Goal: Information Seeking & Learning: Learn about a topic

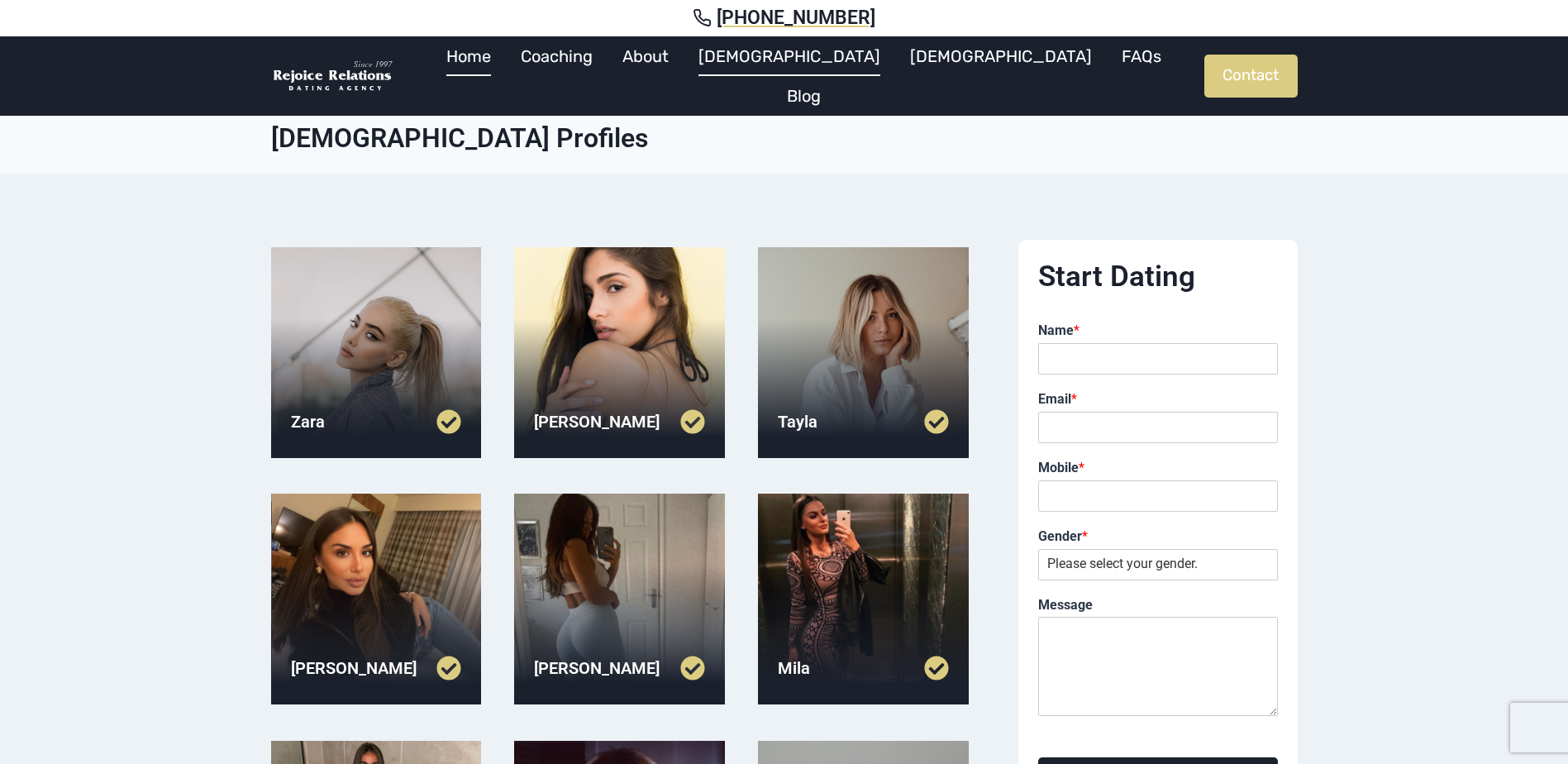
click at [506, 62] on link "Home" at bounding box center [469, 56] width 75 height 40
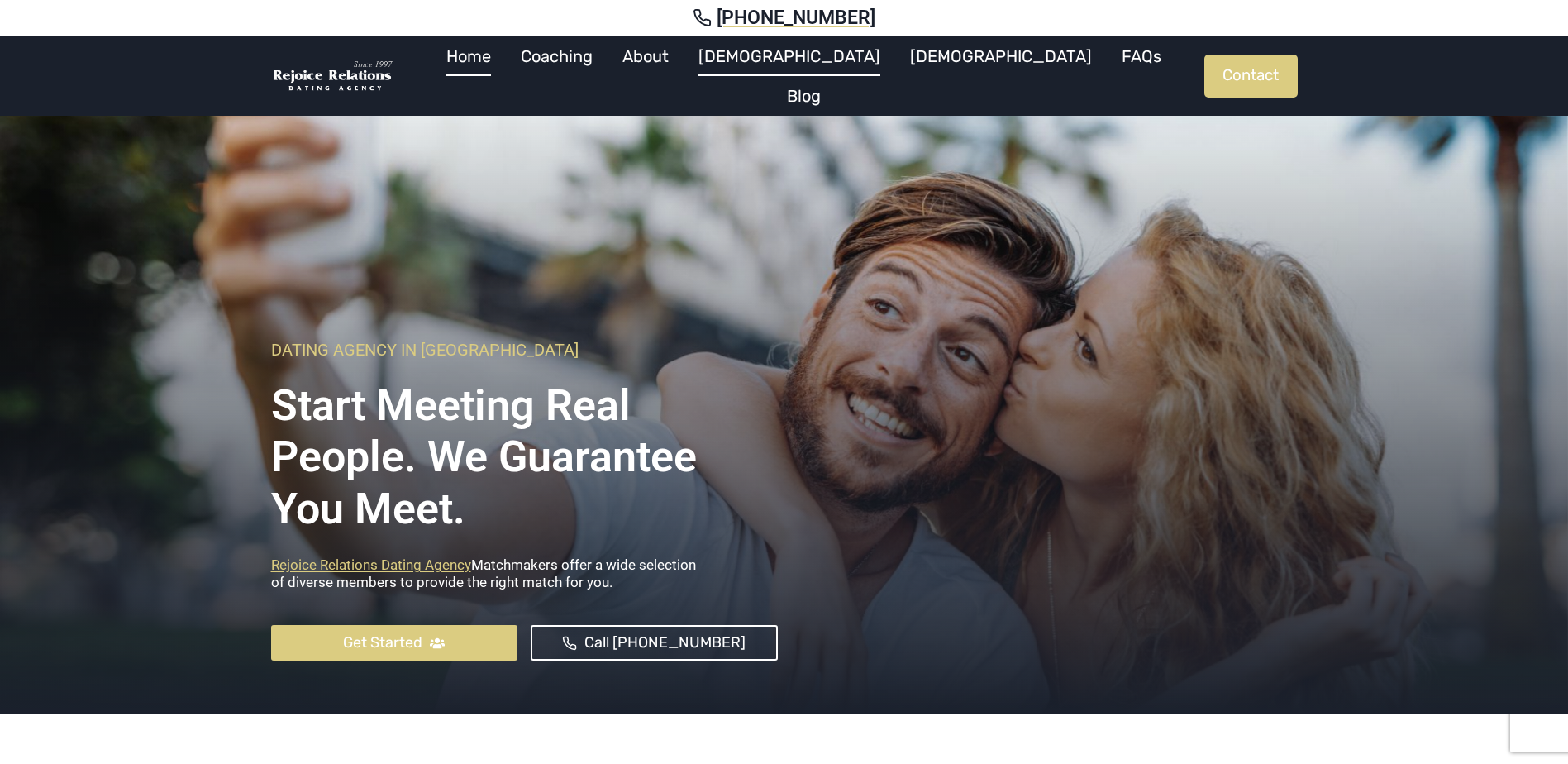
click at [818, 65] on link "[DEMOGRAPHIC_DATA]" at bounding box center [789, 56] width 212 height 40
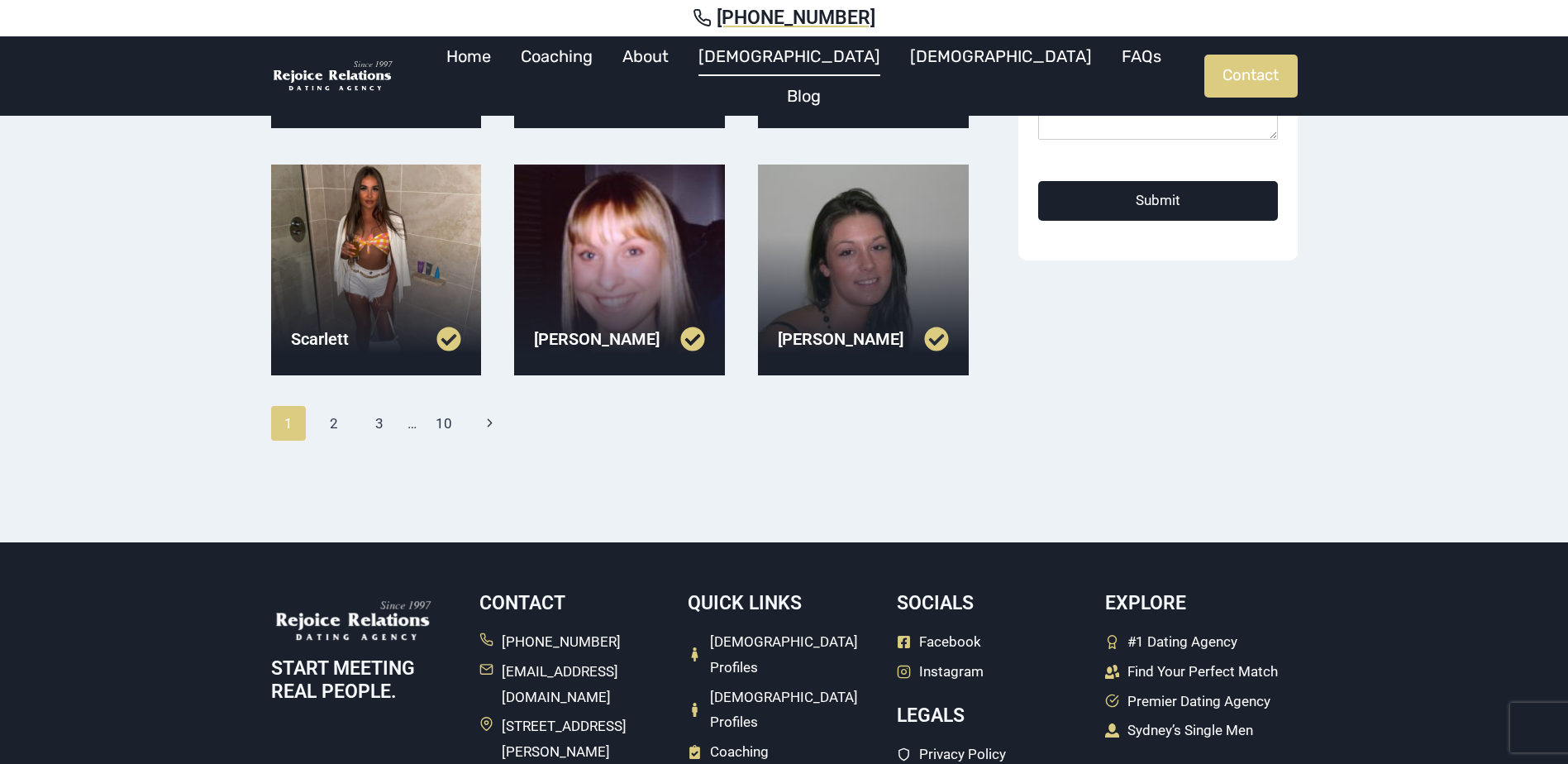
scroll to position [579, 0]
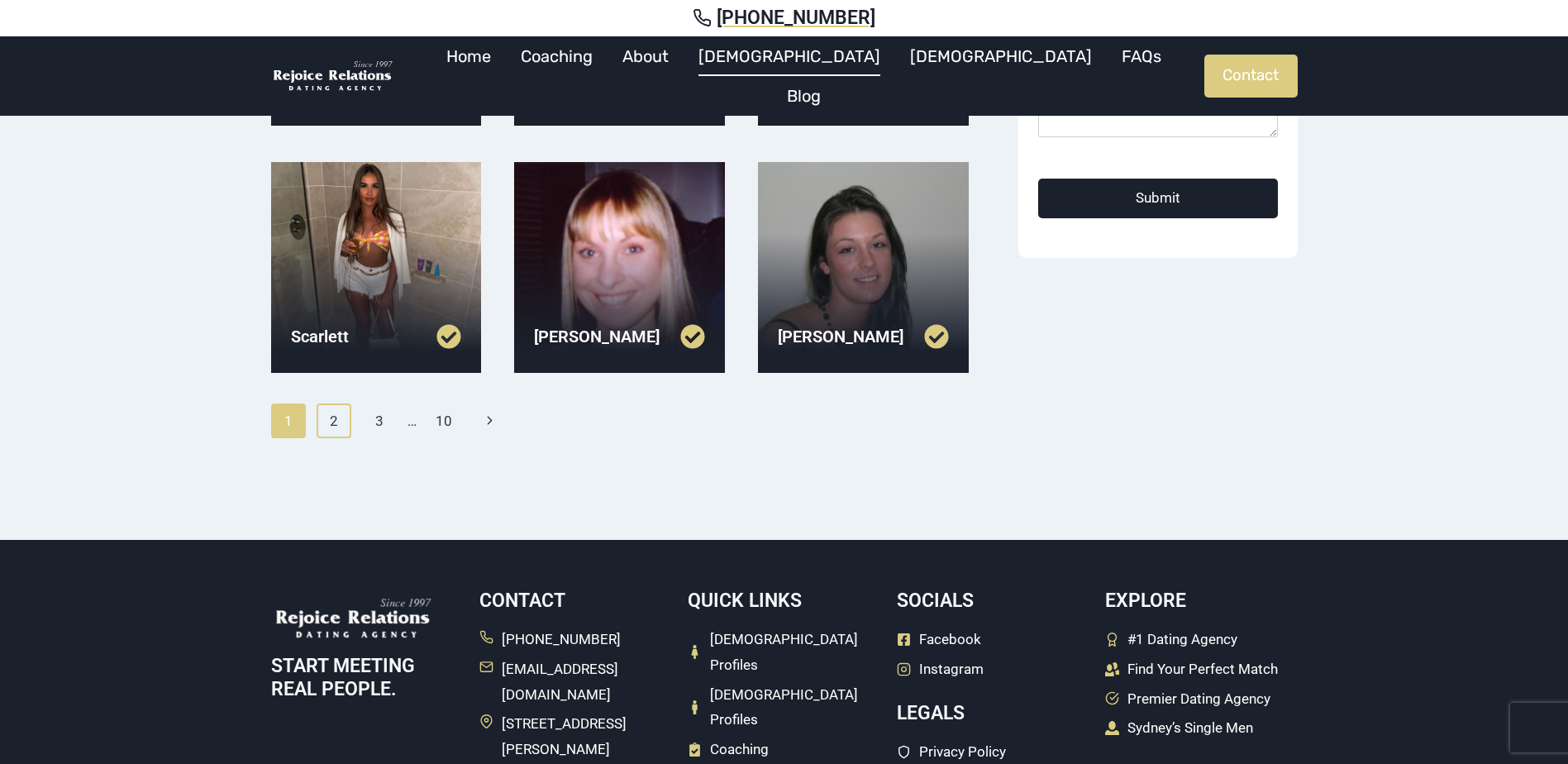
click at [342, 425] on link "2" at bounding box center [335, 421] width 36 height 35
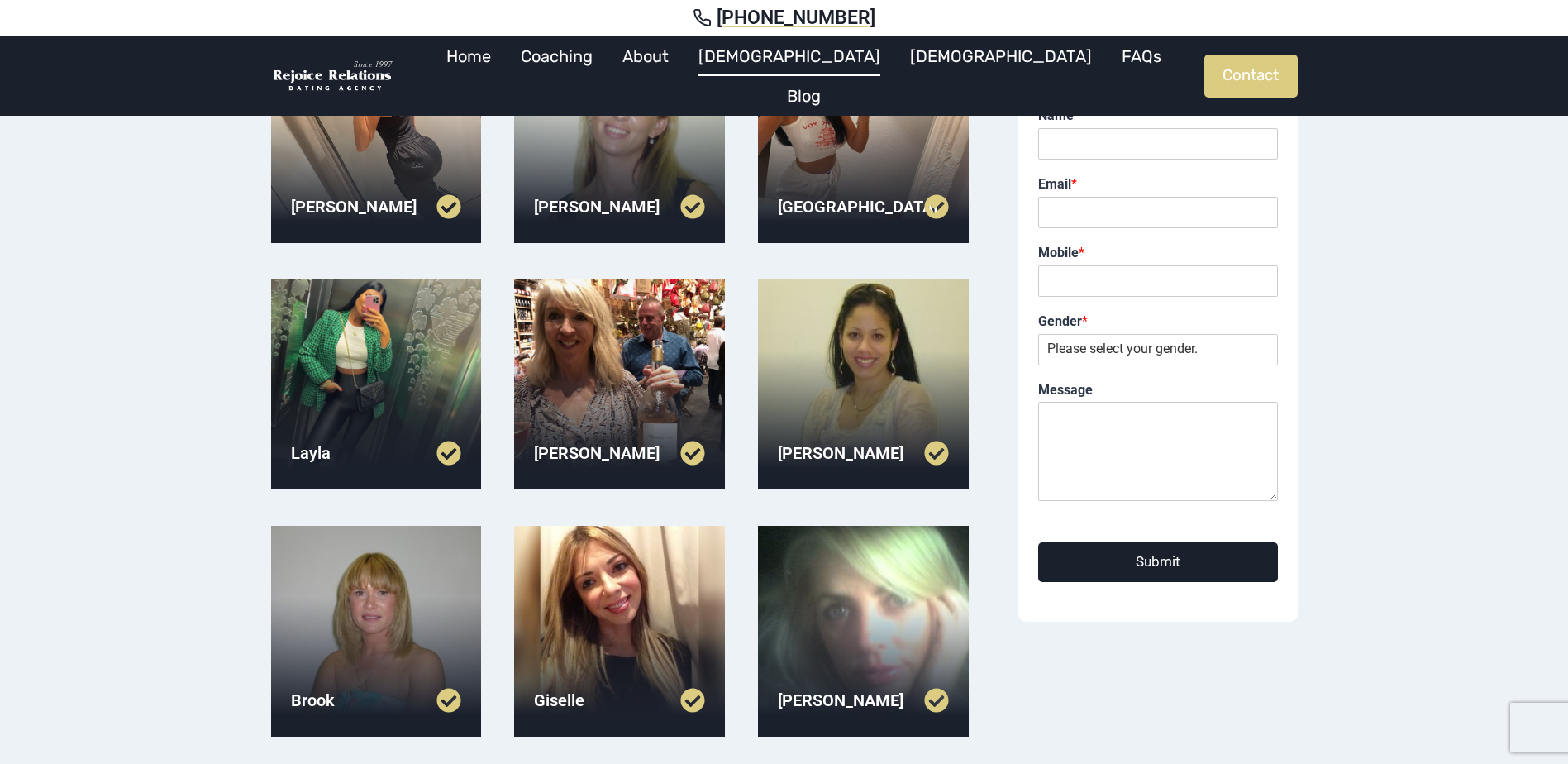
scroll to position [413, 0]
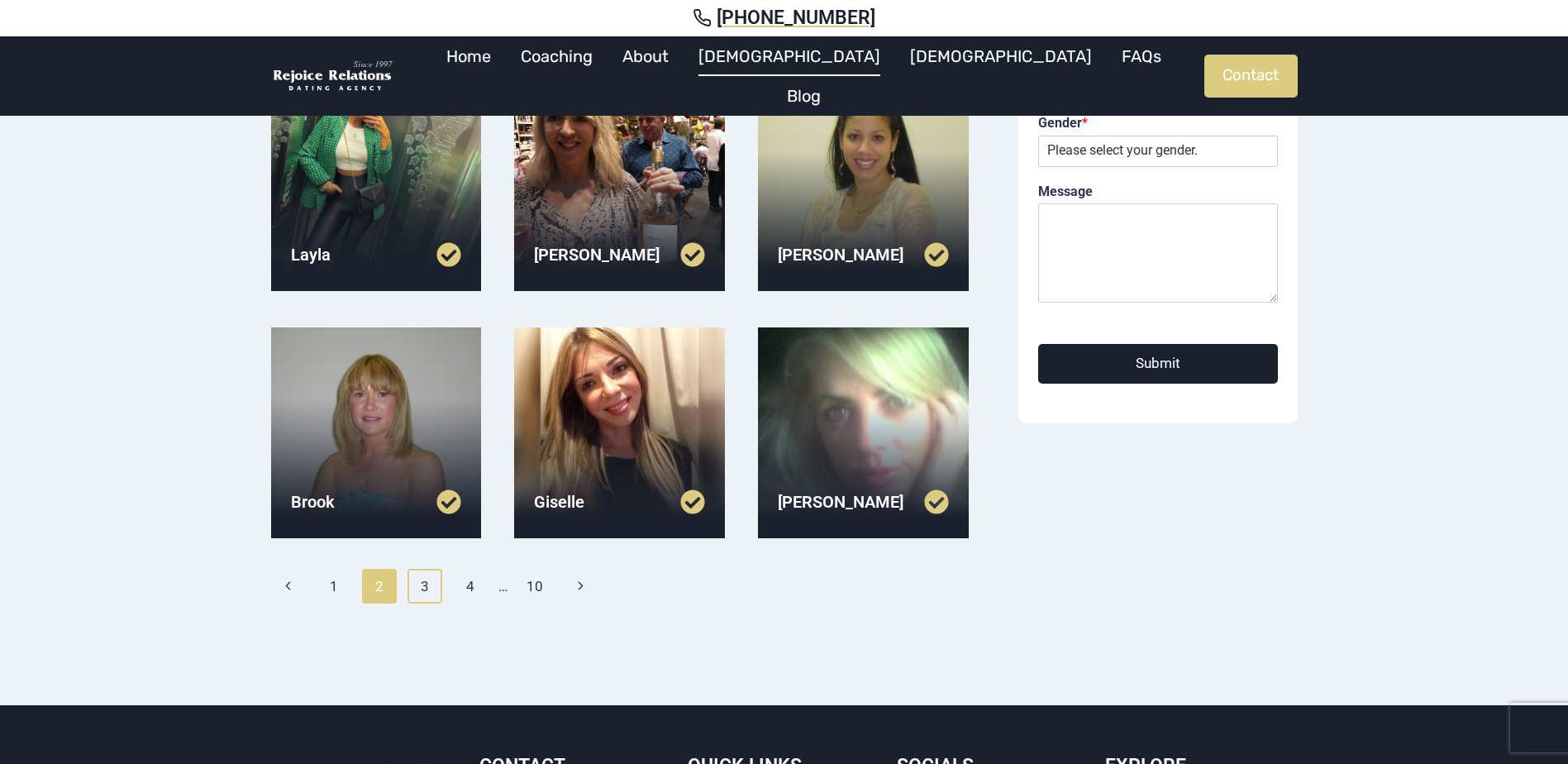
click at [433, 584] on link "3" at bounding box center [425, 586] width 36 height 35
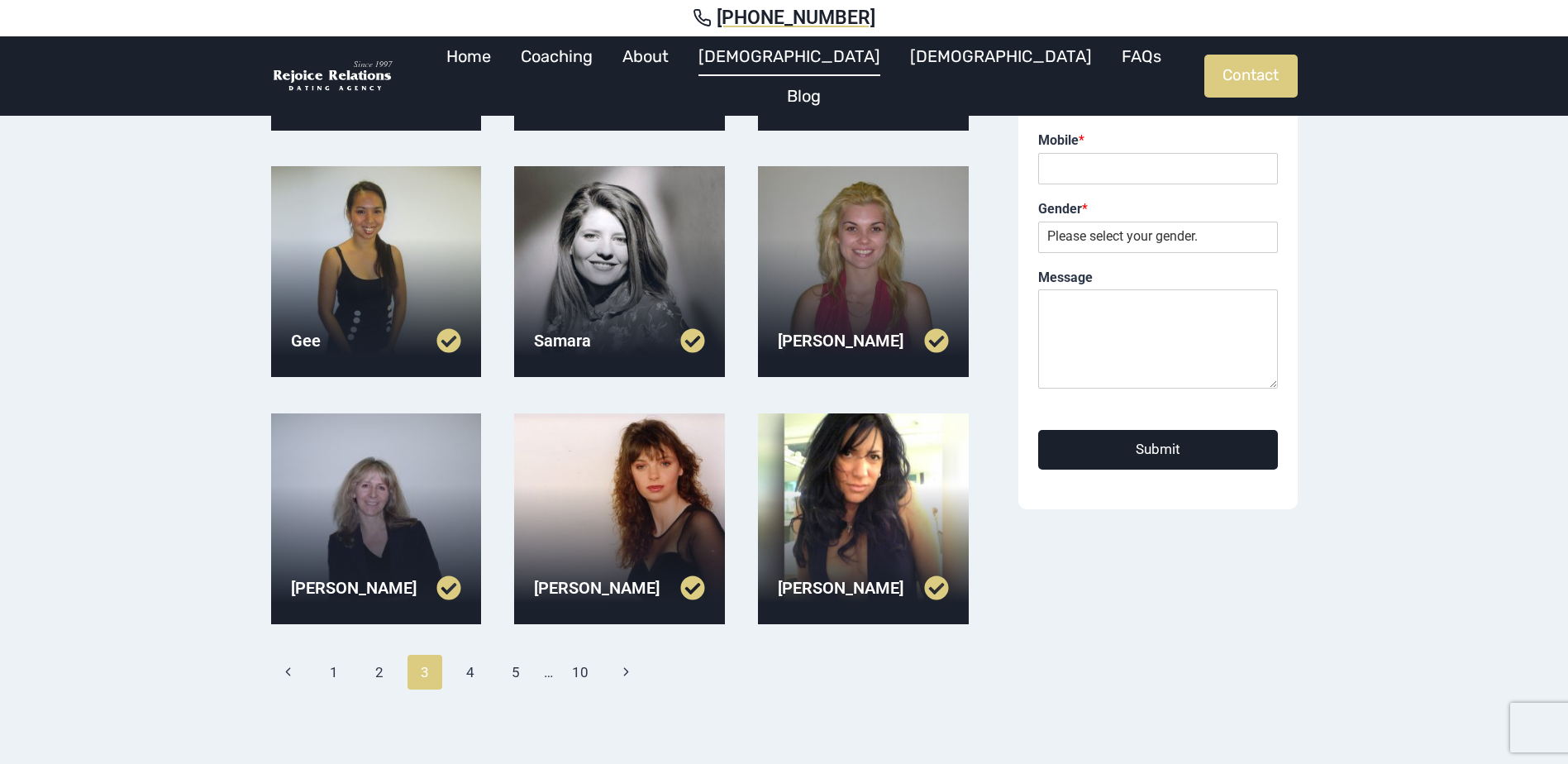
scroll to position [331, 0]
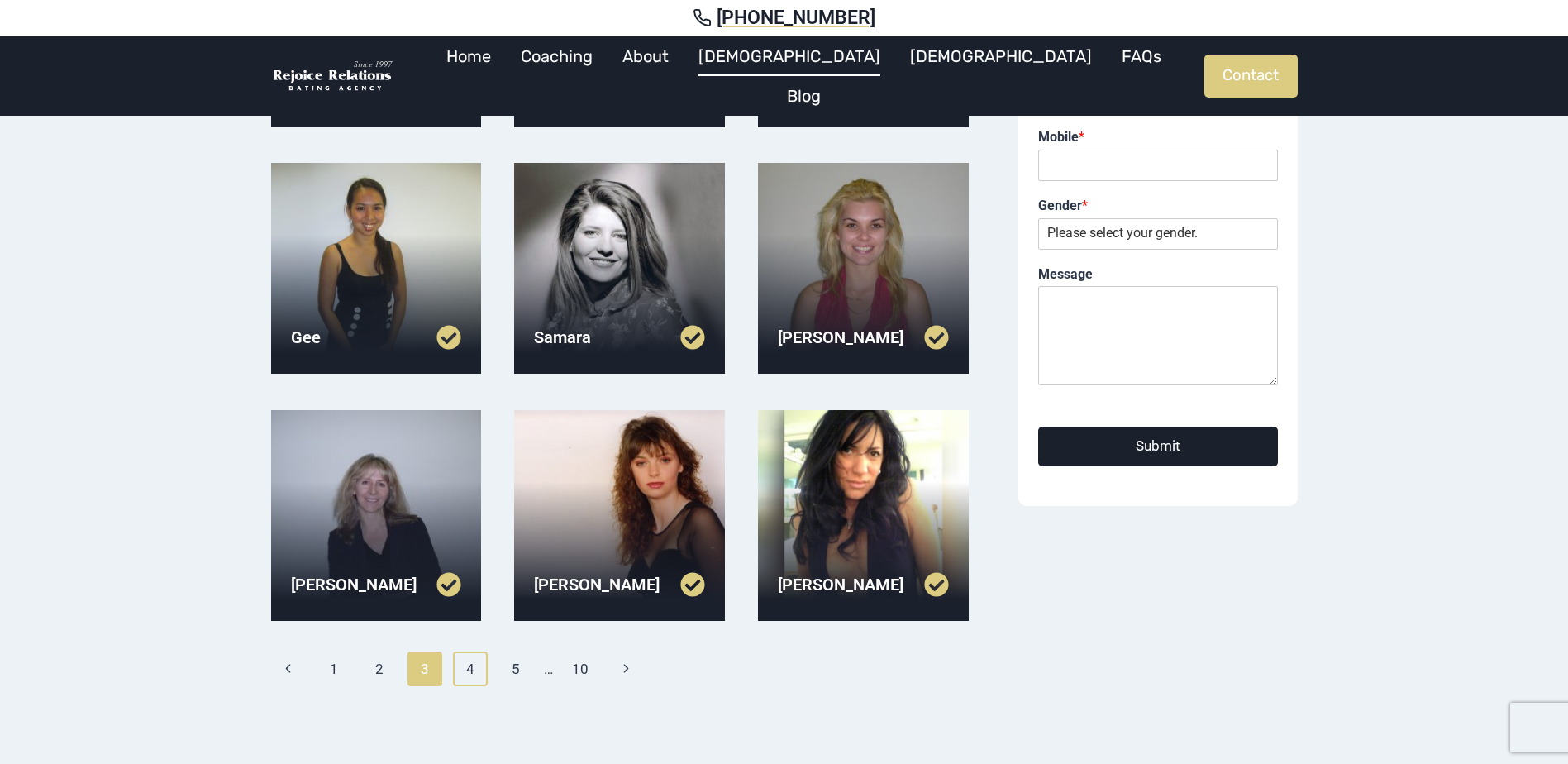
click at [464, 668] on link "4" at bounding box center [471, 668] width 36 height 35
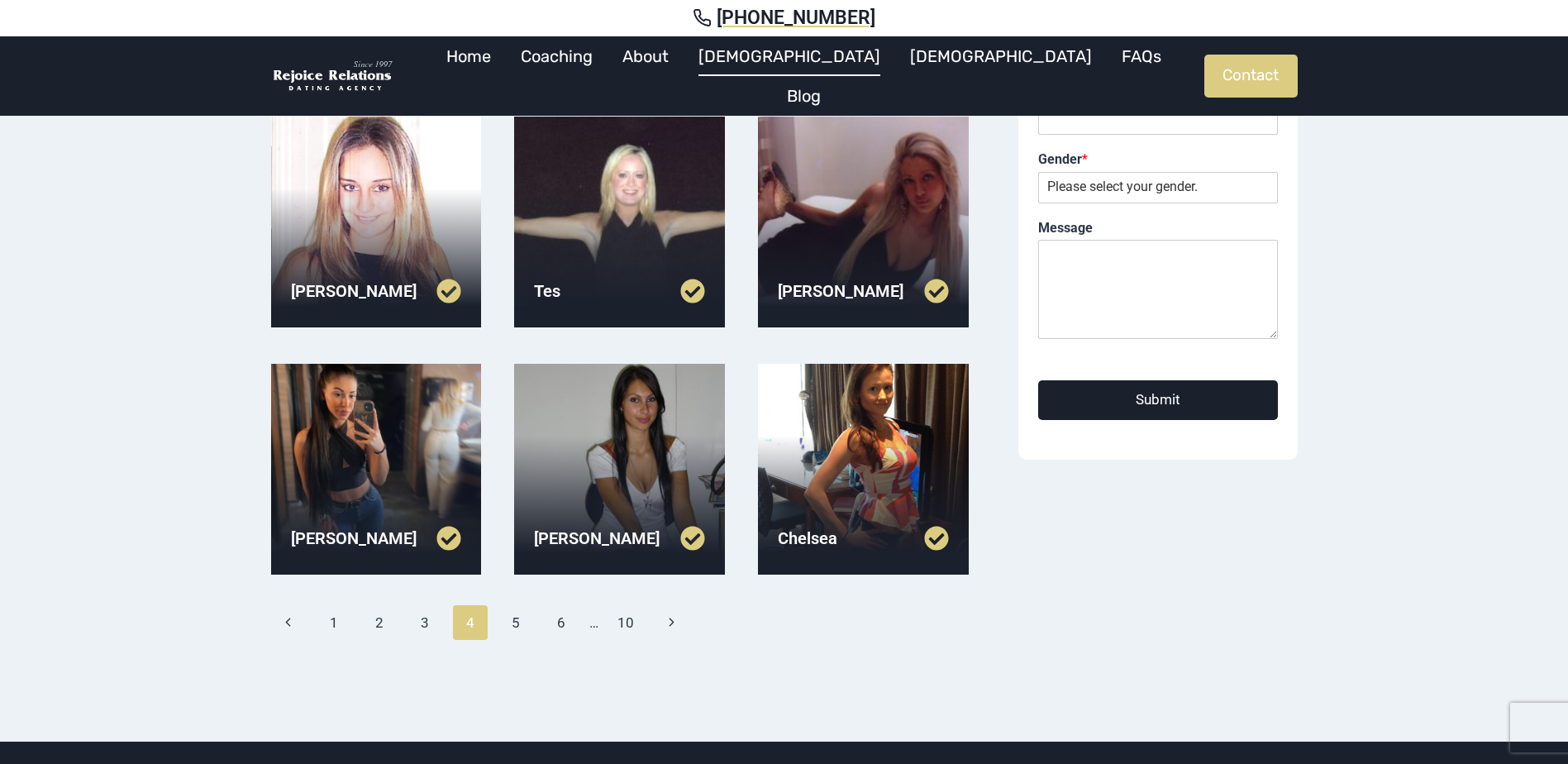
scroll to position [413, 0]
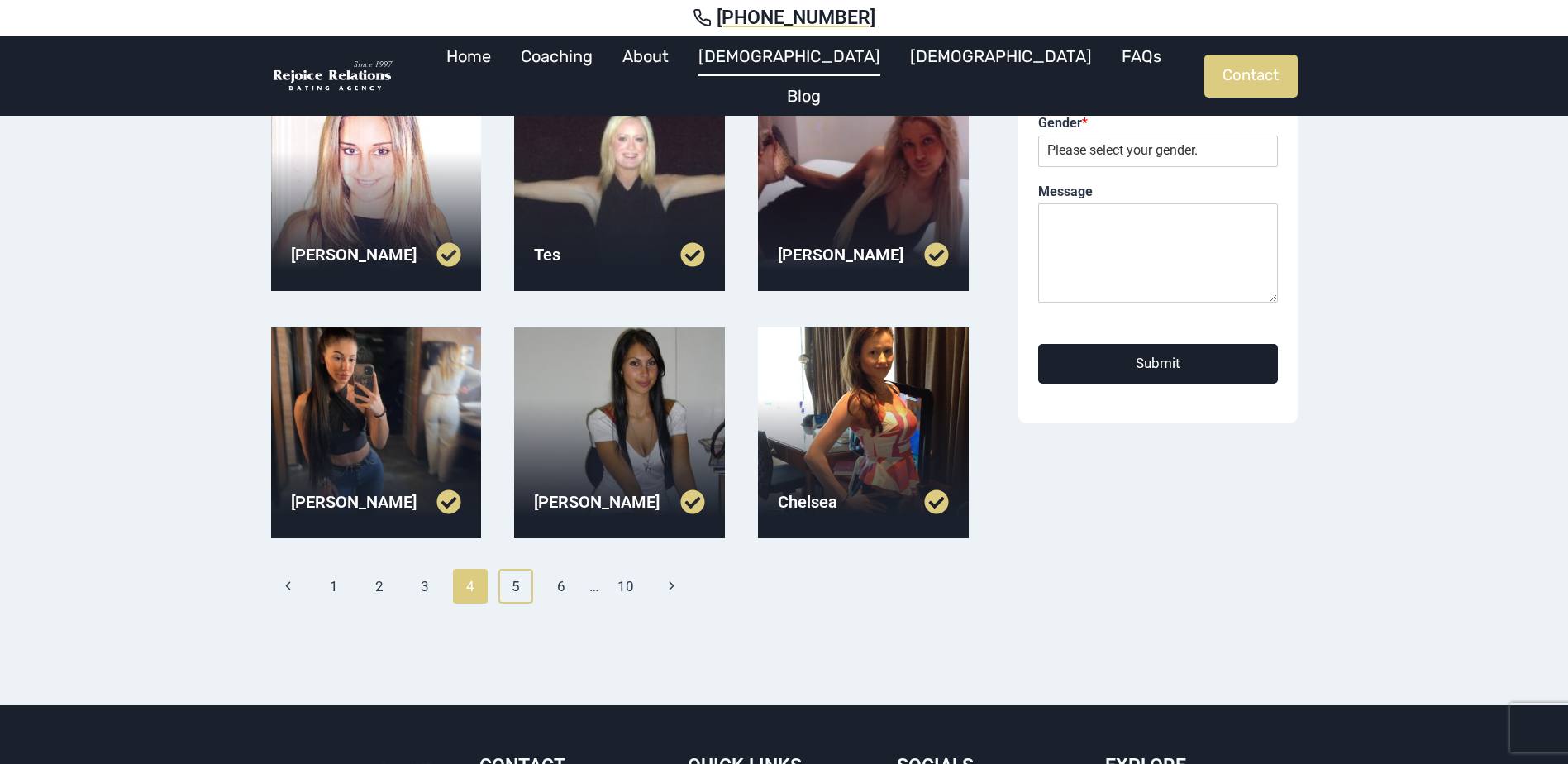
click at [527, 585] on link "5" at bounding box center [516, 586] width 36 height 35
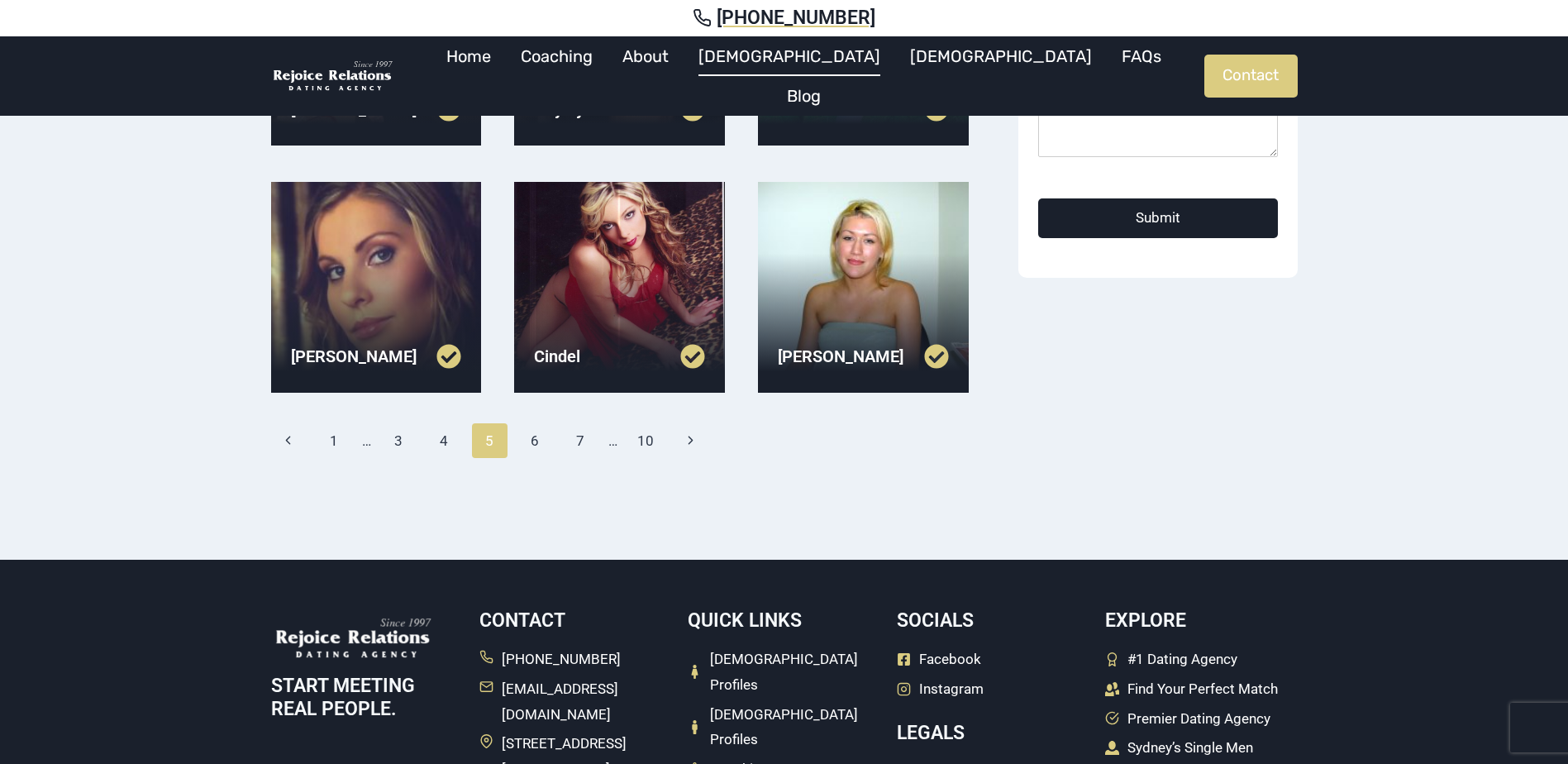
scroll to position [579, 0]
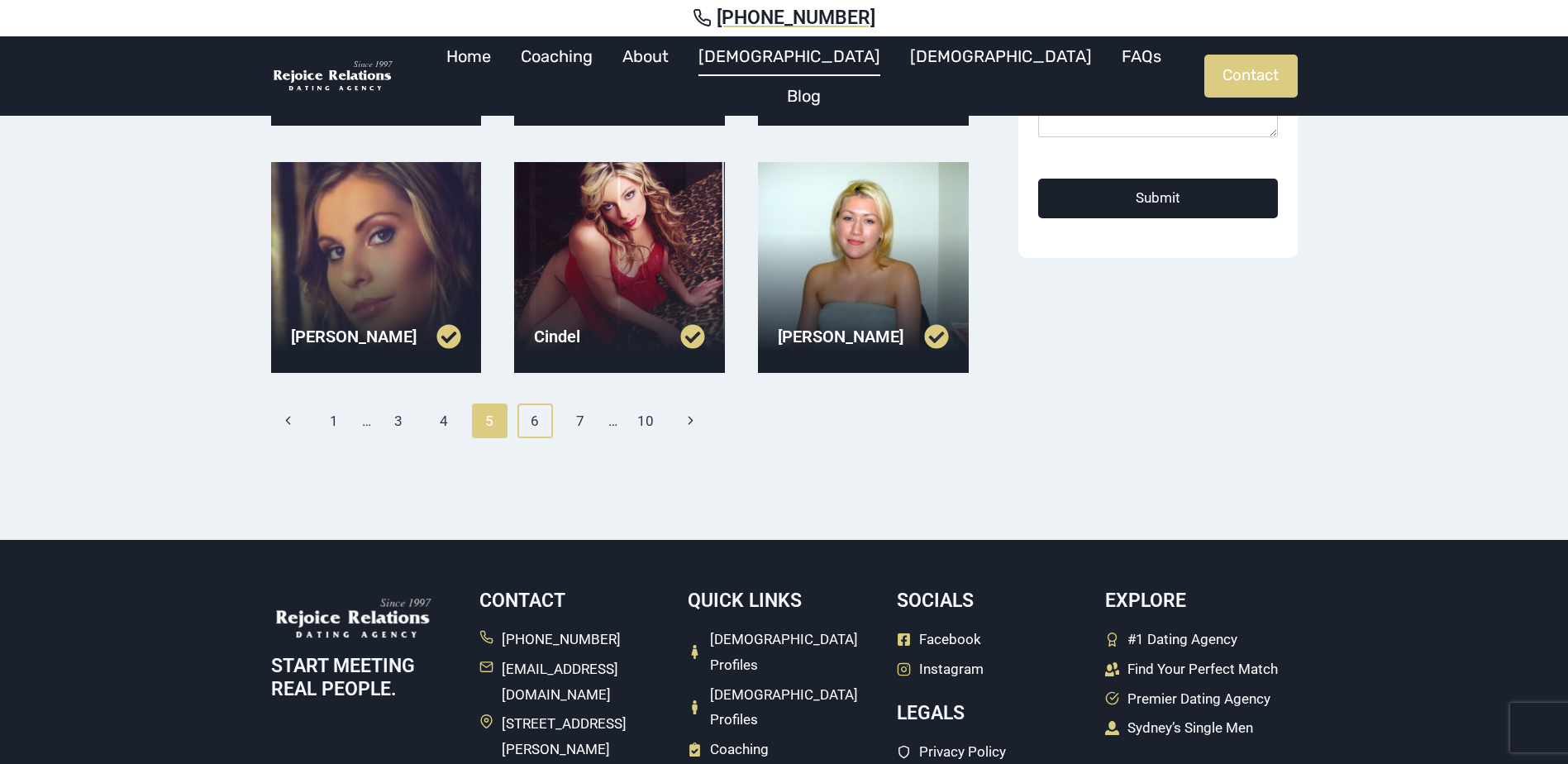
click at [551, 413] on link "6" at bounding box center [536, 421] width 36 height 35
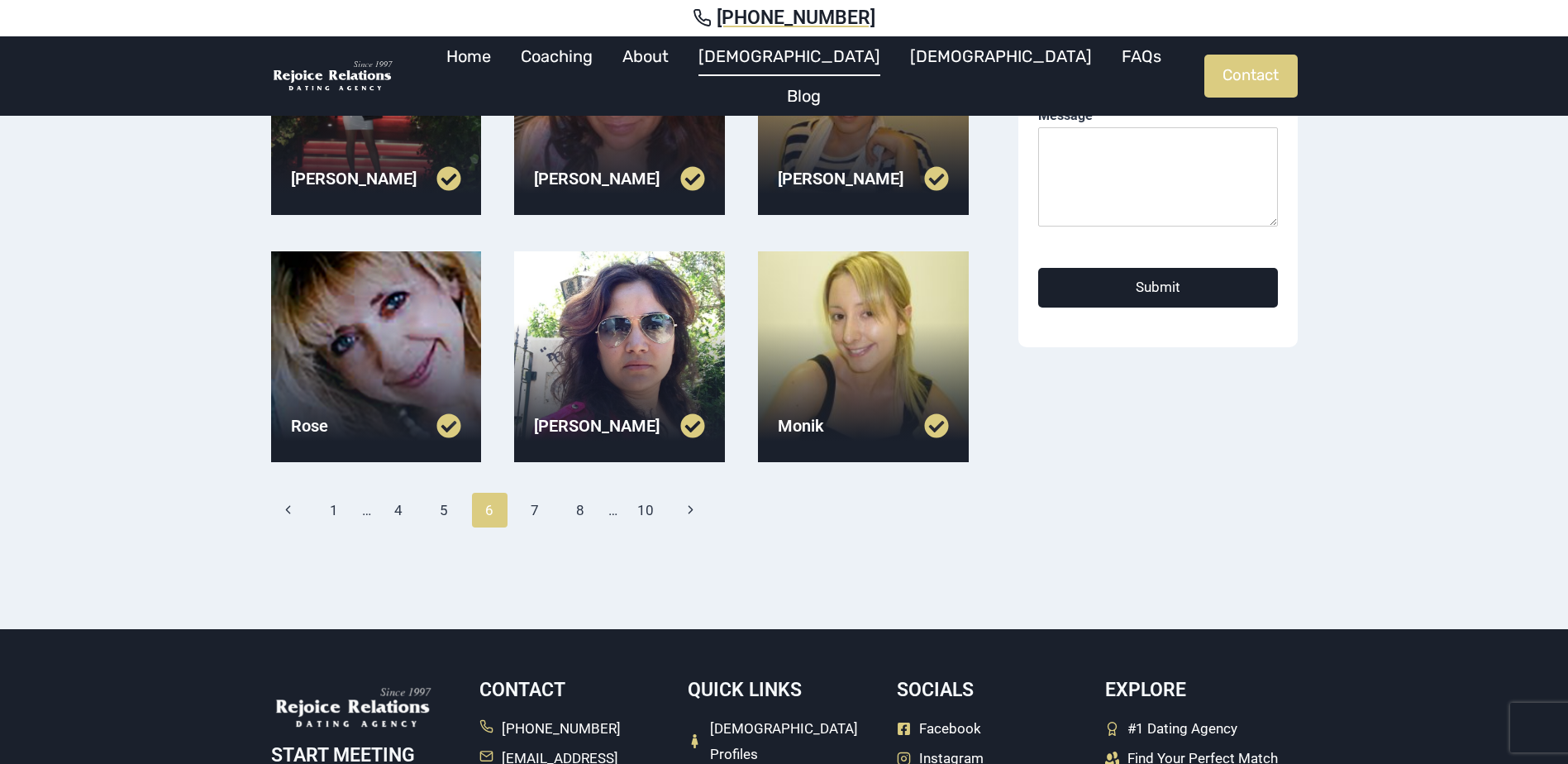
scroll to position [496, 0]
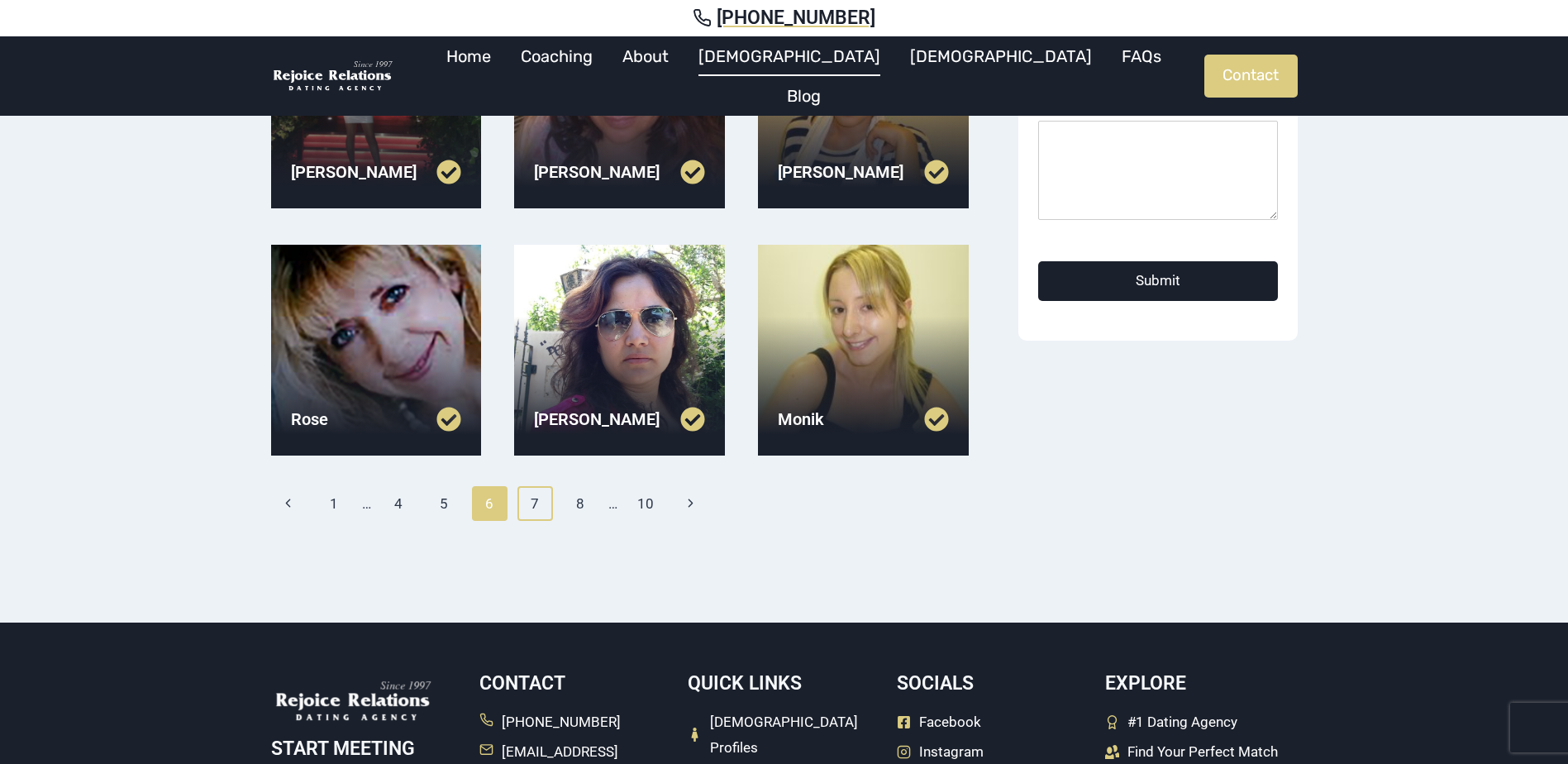
click at [527, 518] on link "7" at bounding box center [536, 503] width 36 height 35
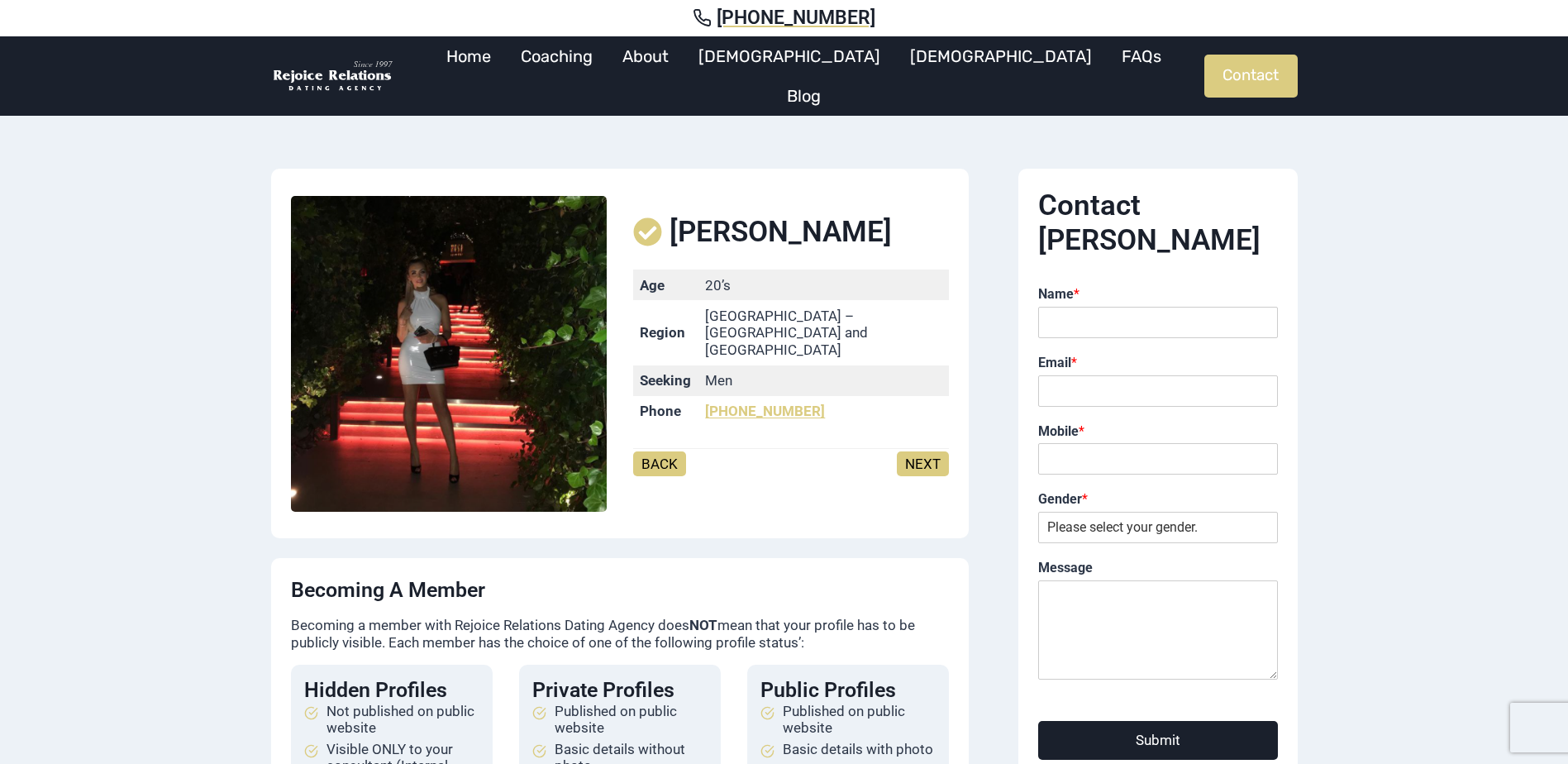
click at [483, 388] on img at bounding box center [449, 354] width 316 height 316
click at [928, 452] on link "NEXT" at bounding box center [922, 464] width 52 height 25
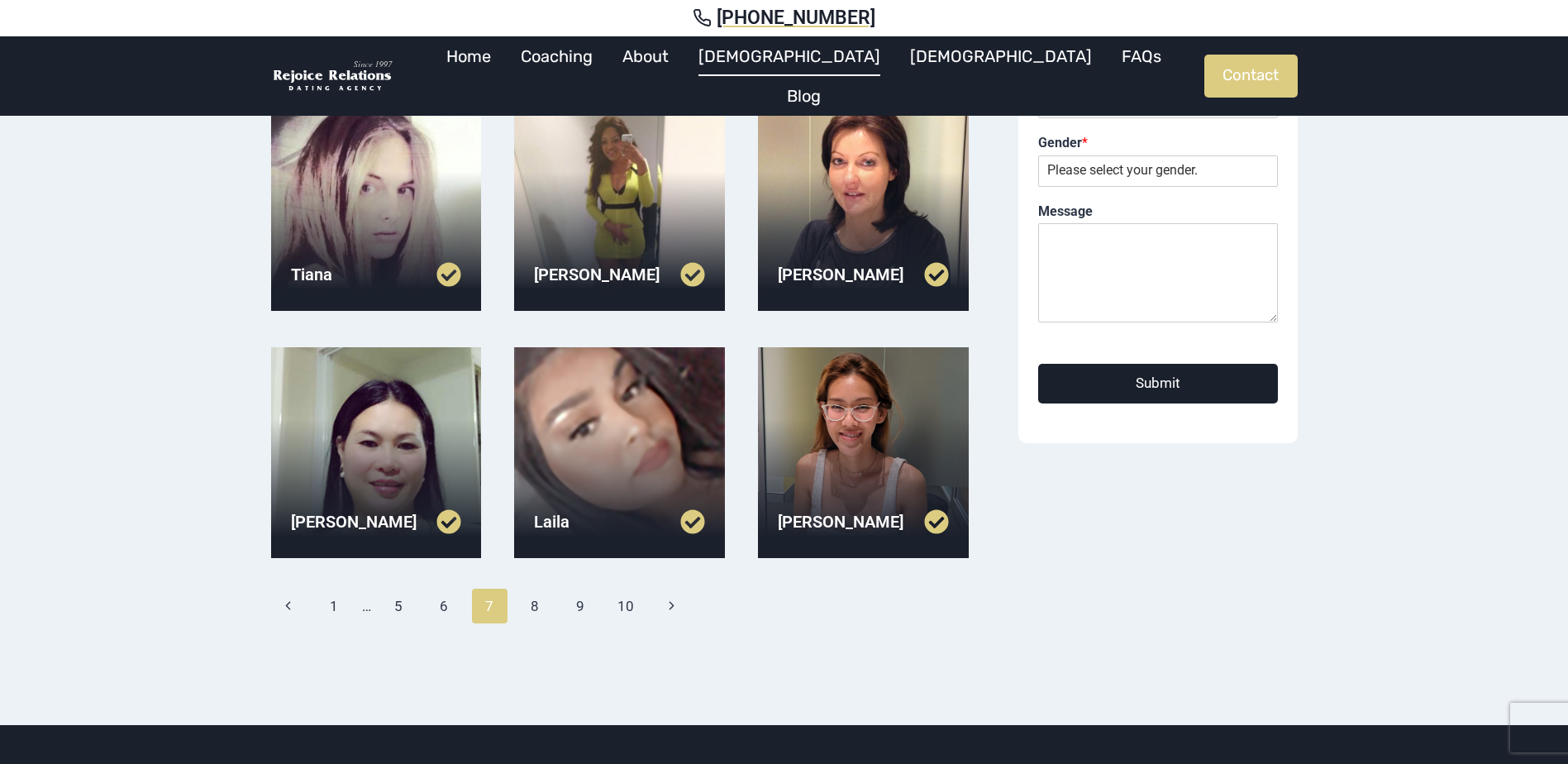
scroll to position [413, 0]
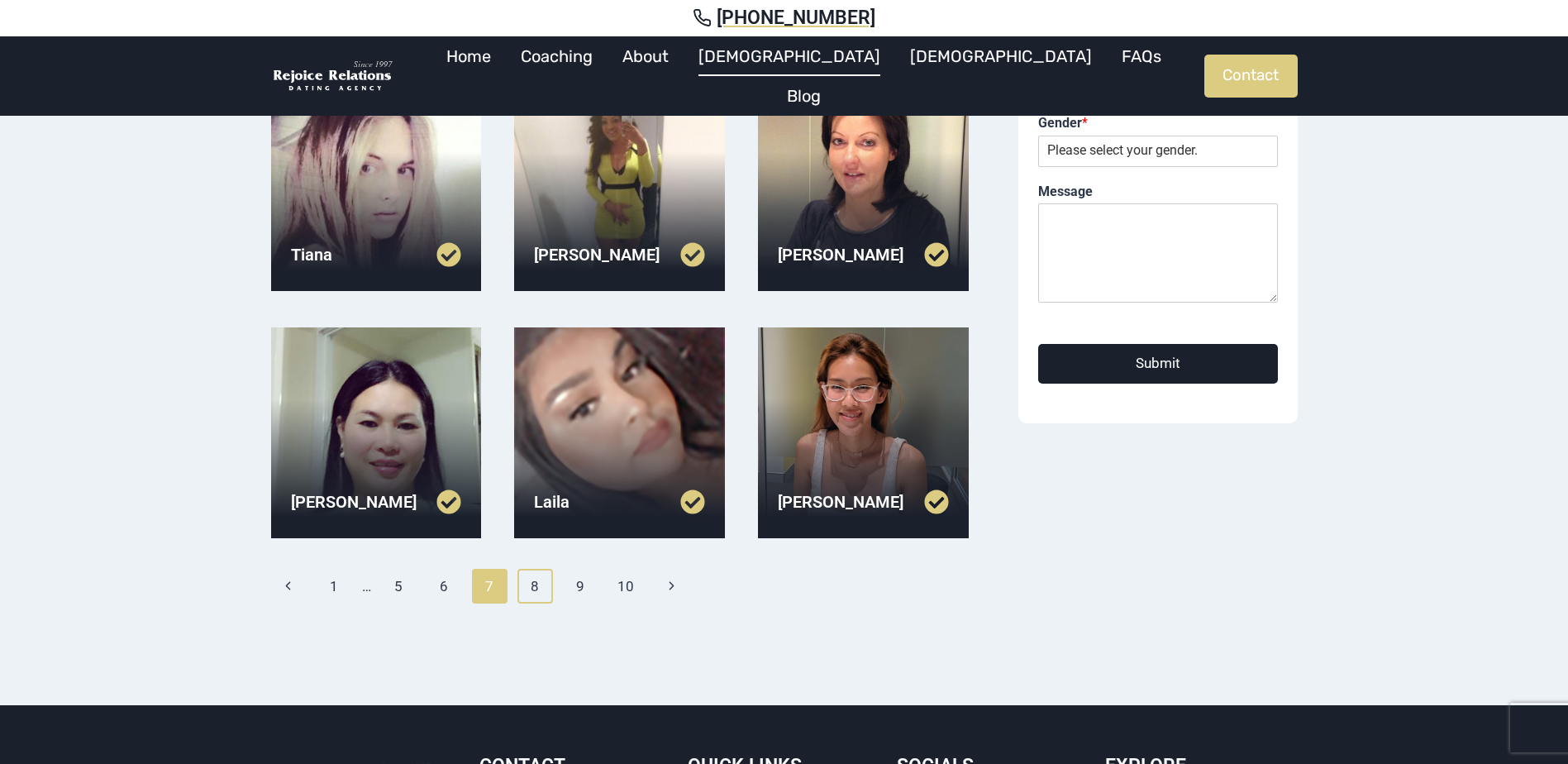
click at [536, 585] on link "8" at bounding box center [536, 586] width 36 height 35
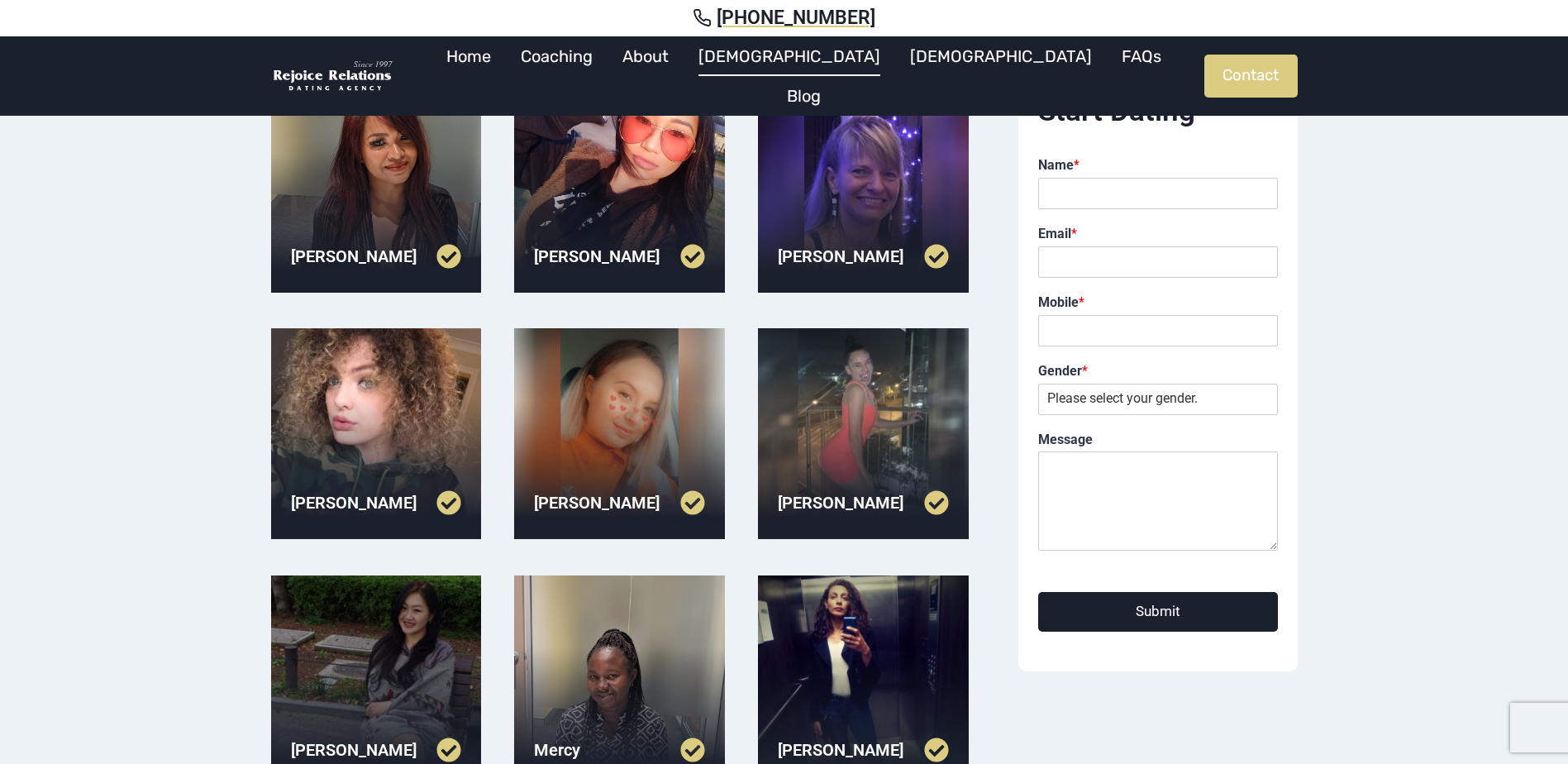
scroll to position [413, 0]
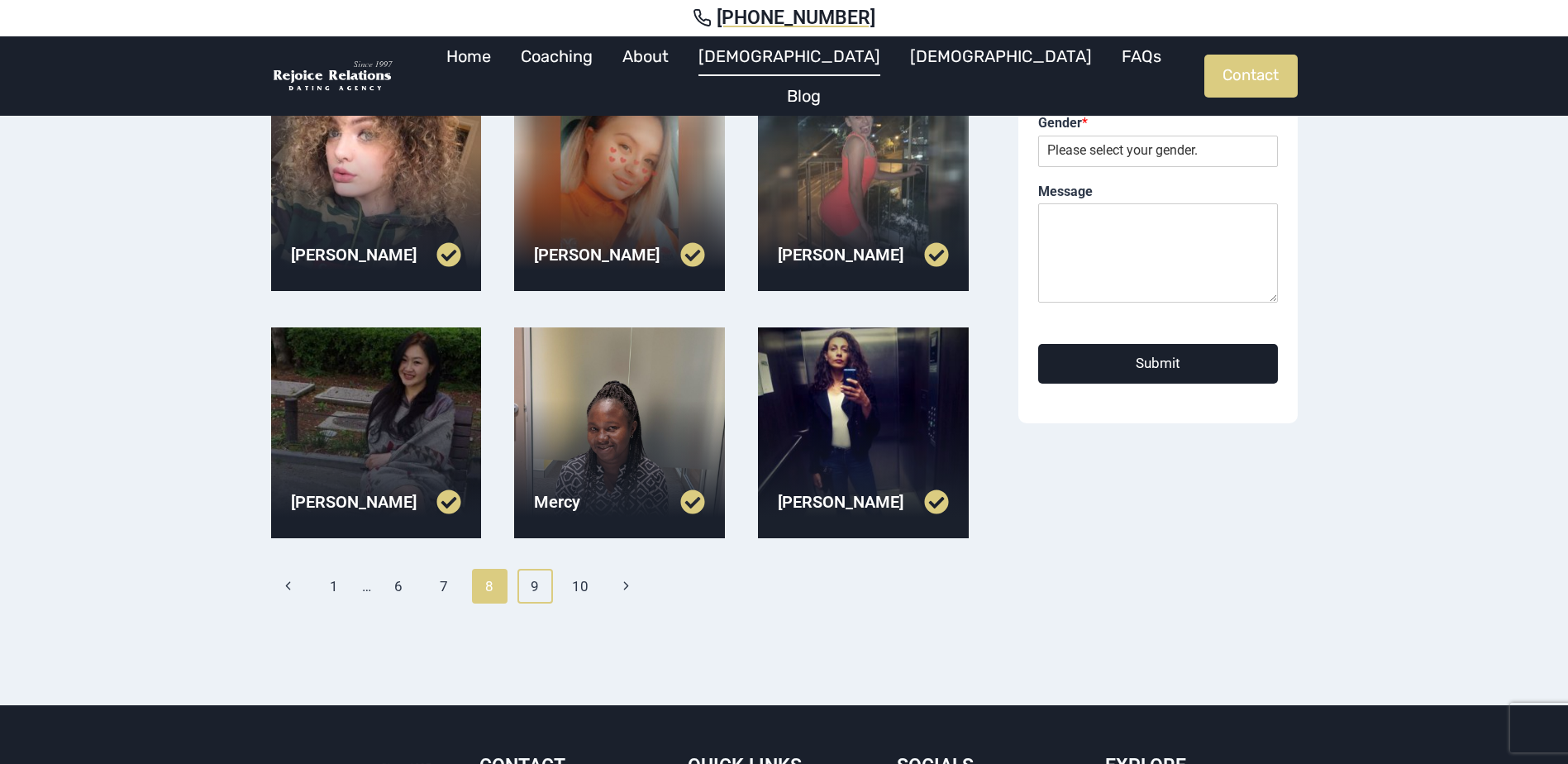
click at [544, 582] on link "9" at bounding box center [536, 586] width 36 height 35
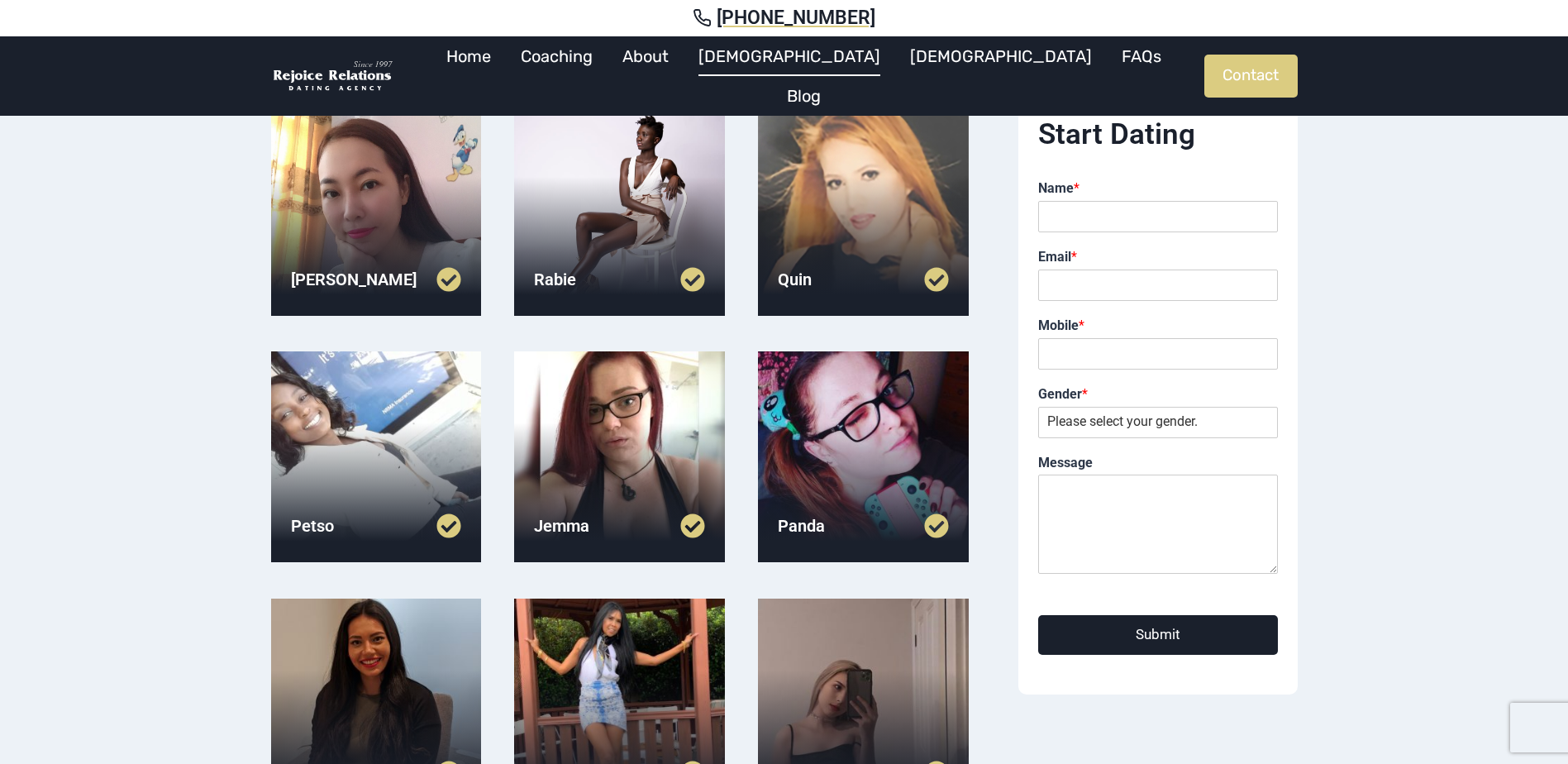
scroll to position [413, 0]
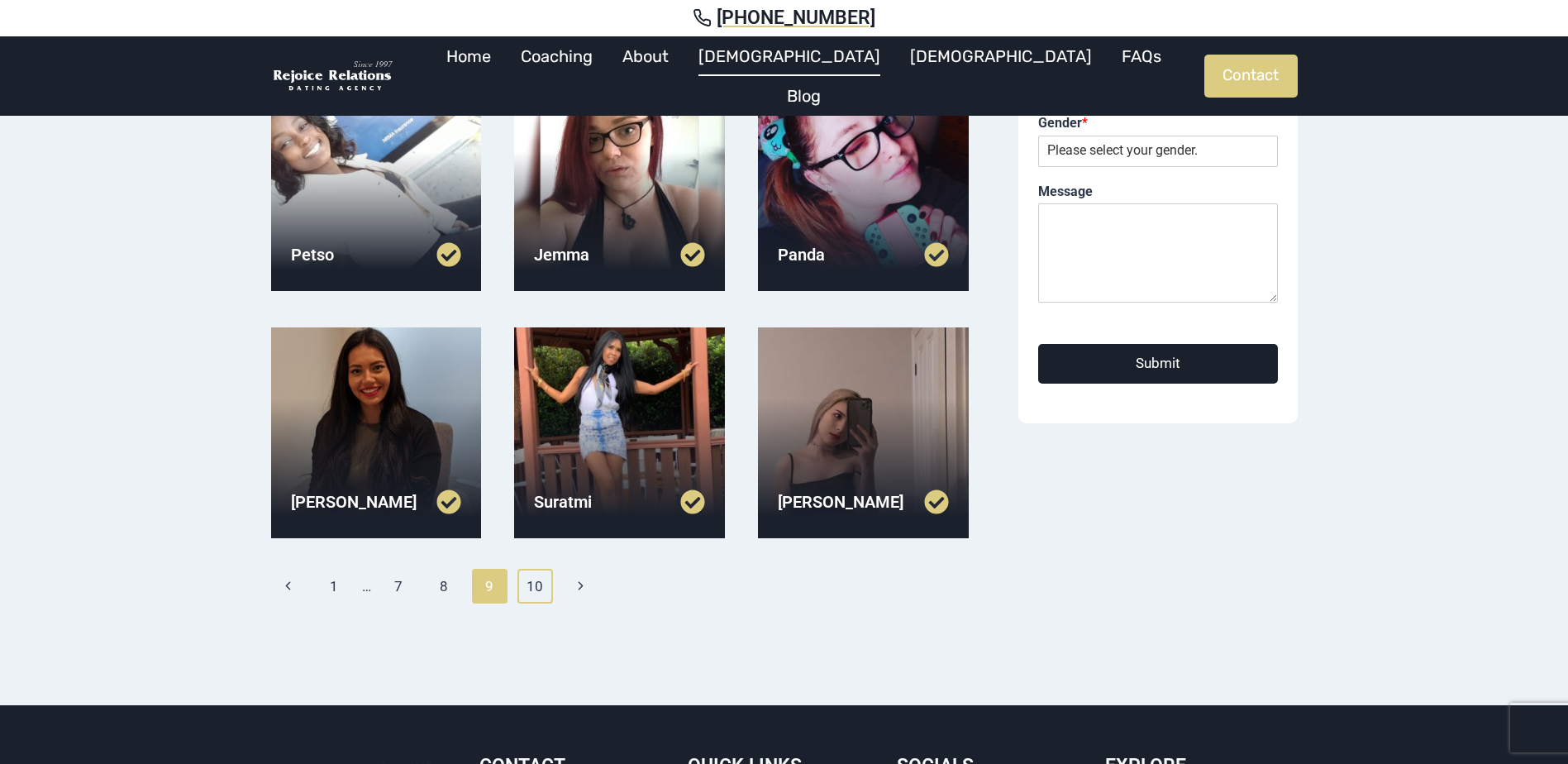
click at [533, 581] on link "10" at bounding box center [536, 586] width 36 height 35
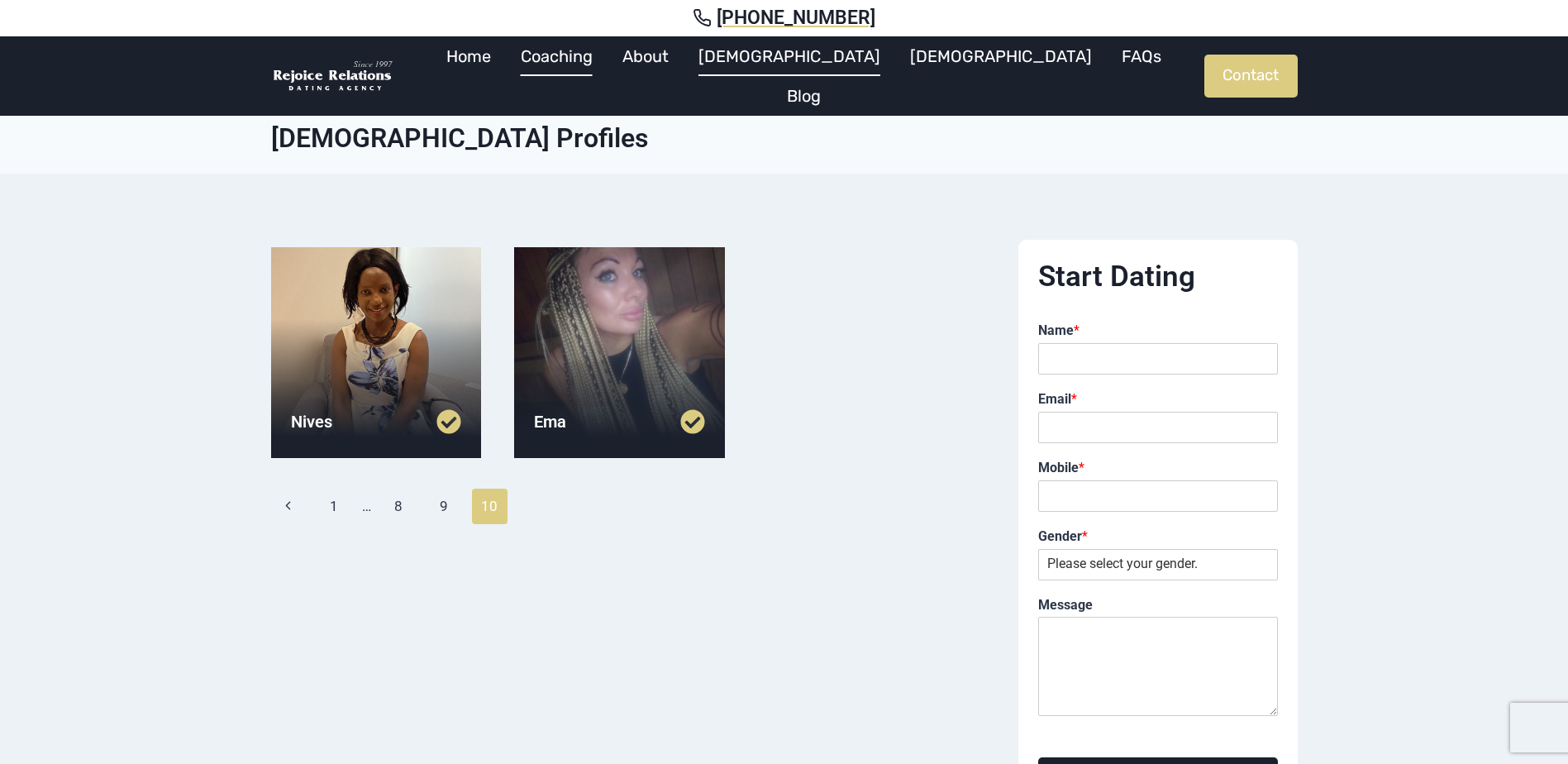
click at [608, 62] on link "Coaching" at bounding box center [557, 56] width 102 height 40
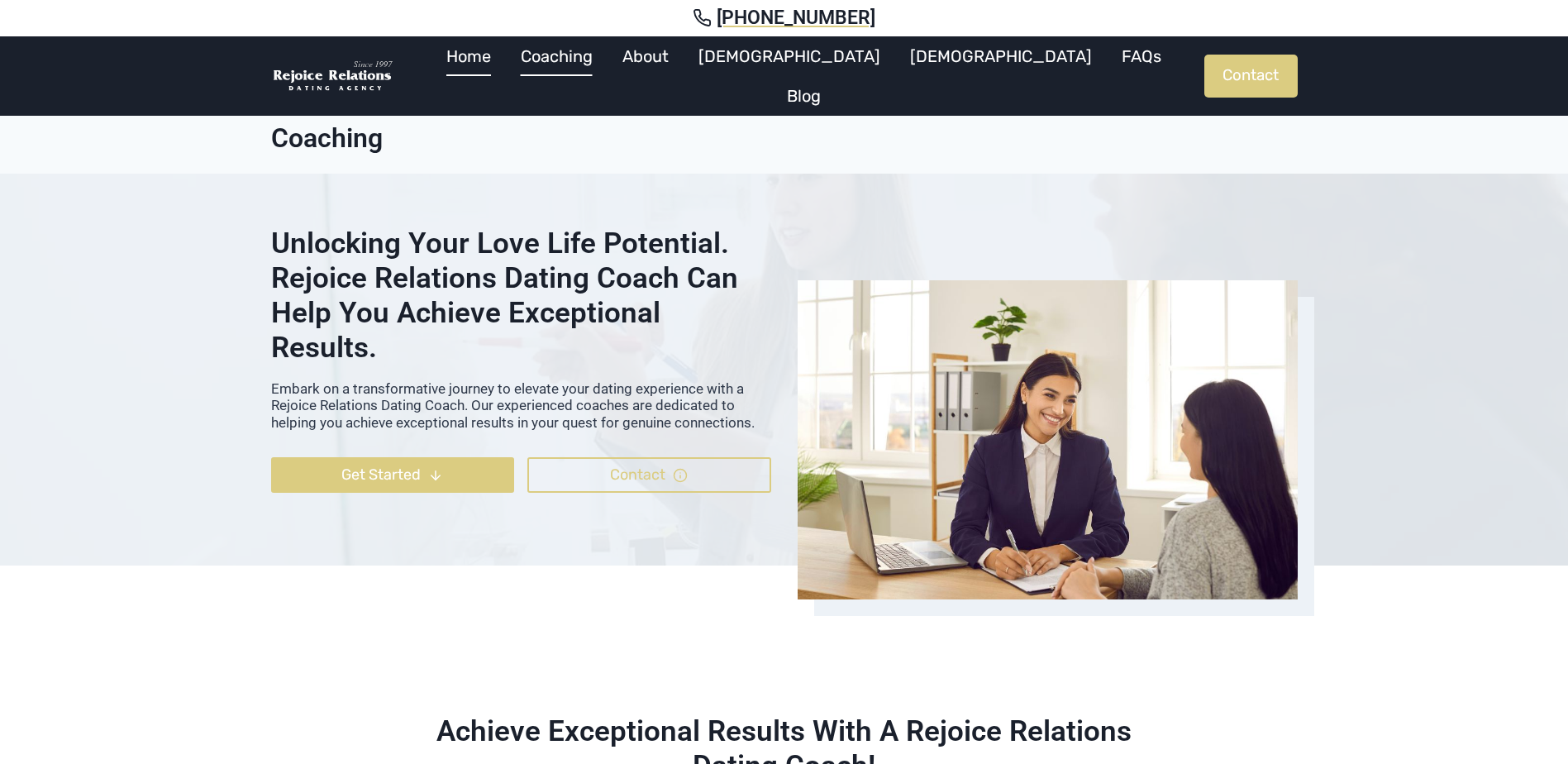
click at [506, 61] on link "Home" at bounding box center [469, 56] width 75 height 40
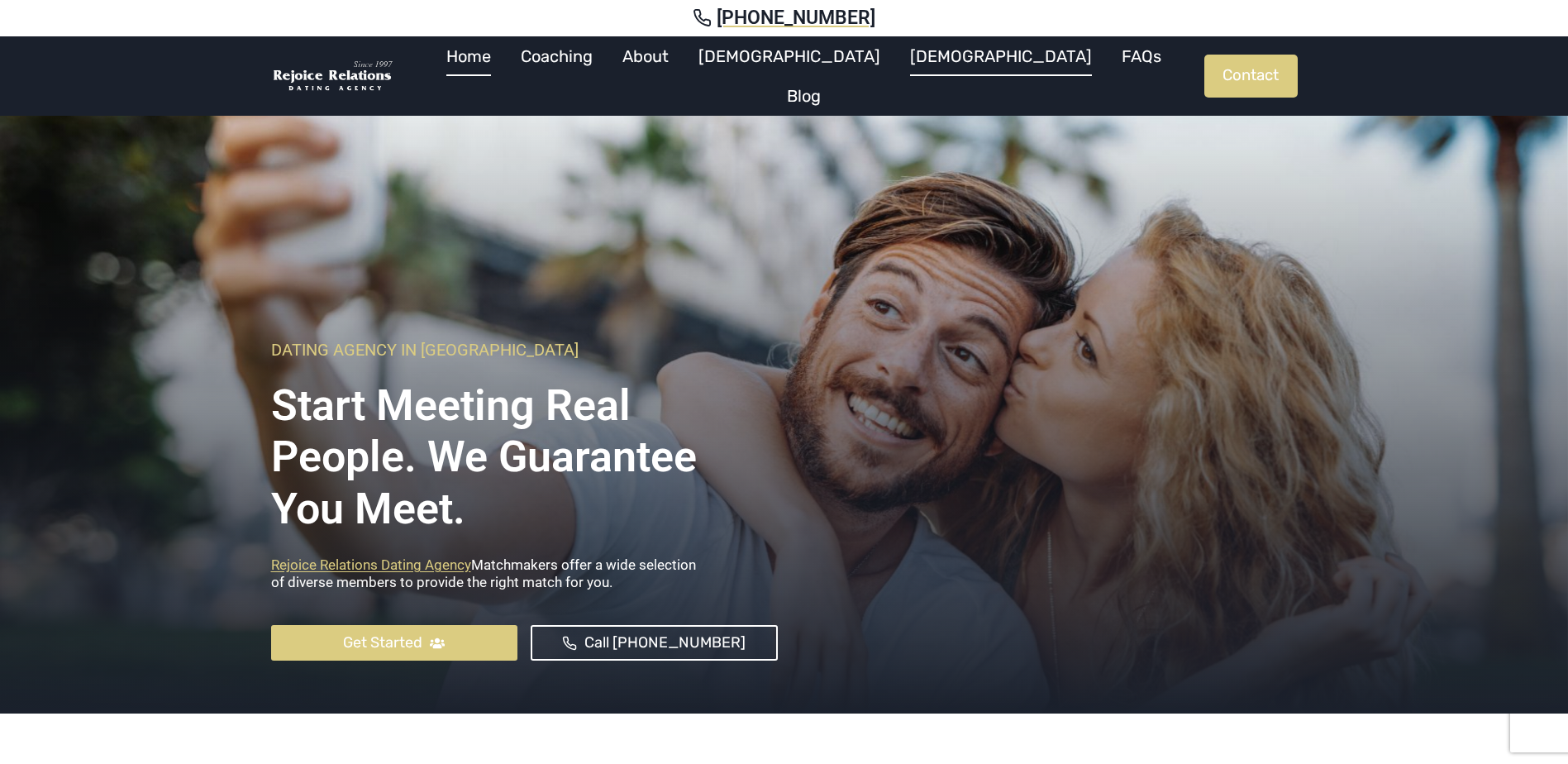
click at [903, 72] on link "[DEMOGRAPHIC_DATA]" at bounding box center [1001, 56] width 212 height 40
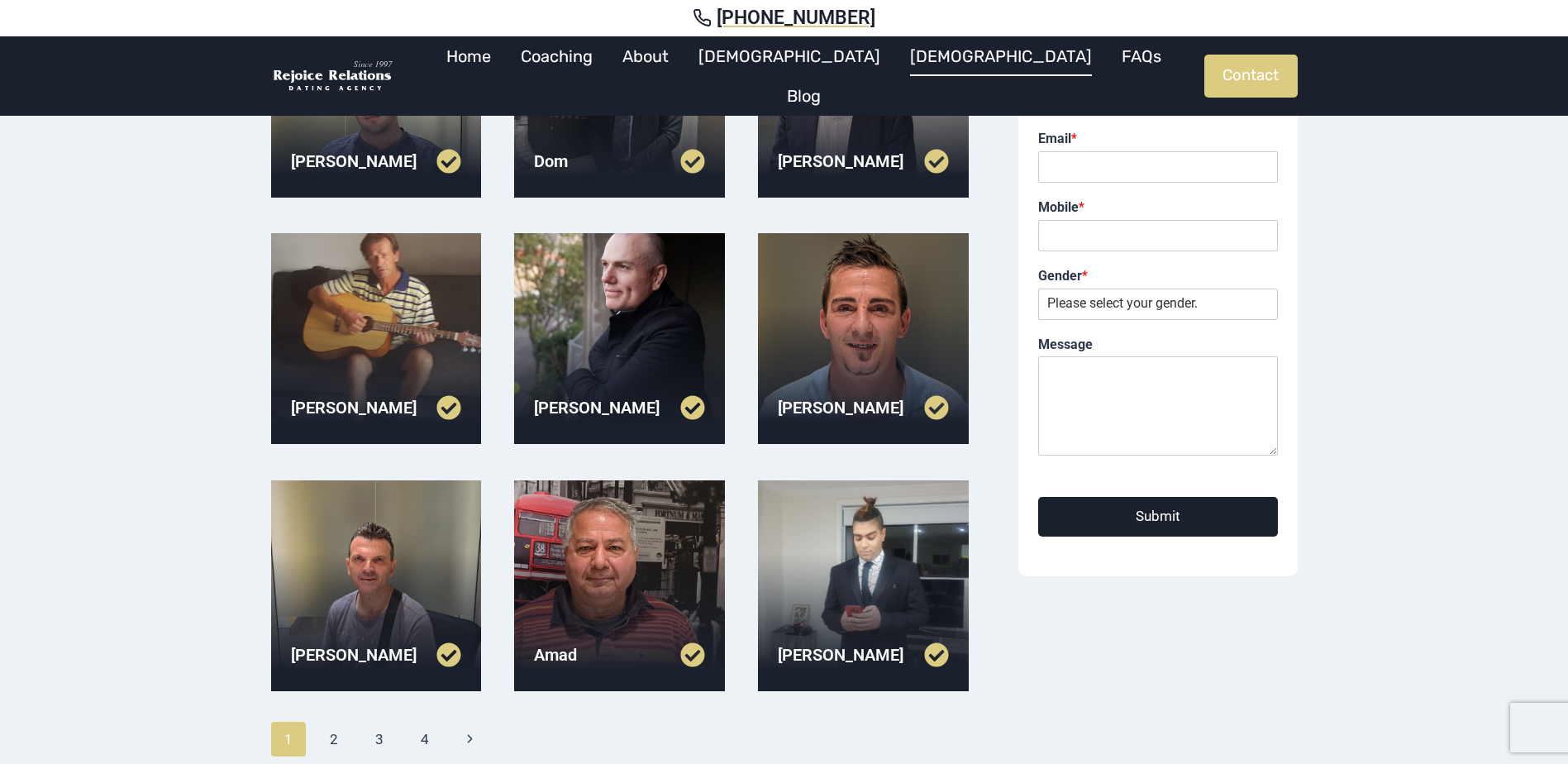
scroll to position [331, 0]
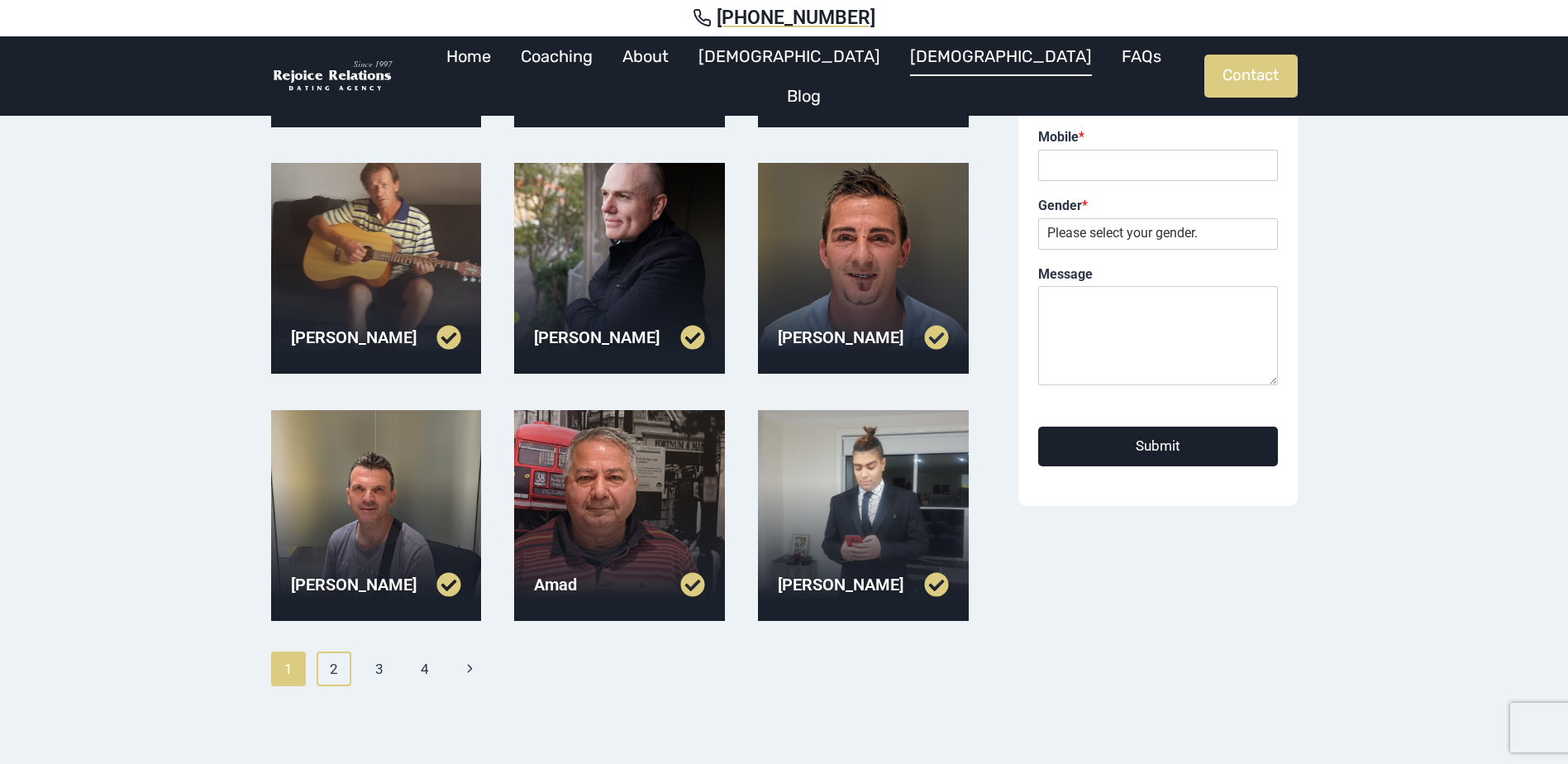
click at [328, 673] on link "2" at bounding box center [335, 668] width 36 height 35
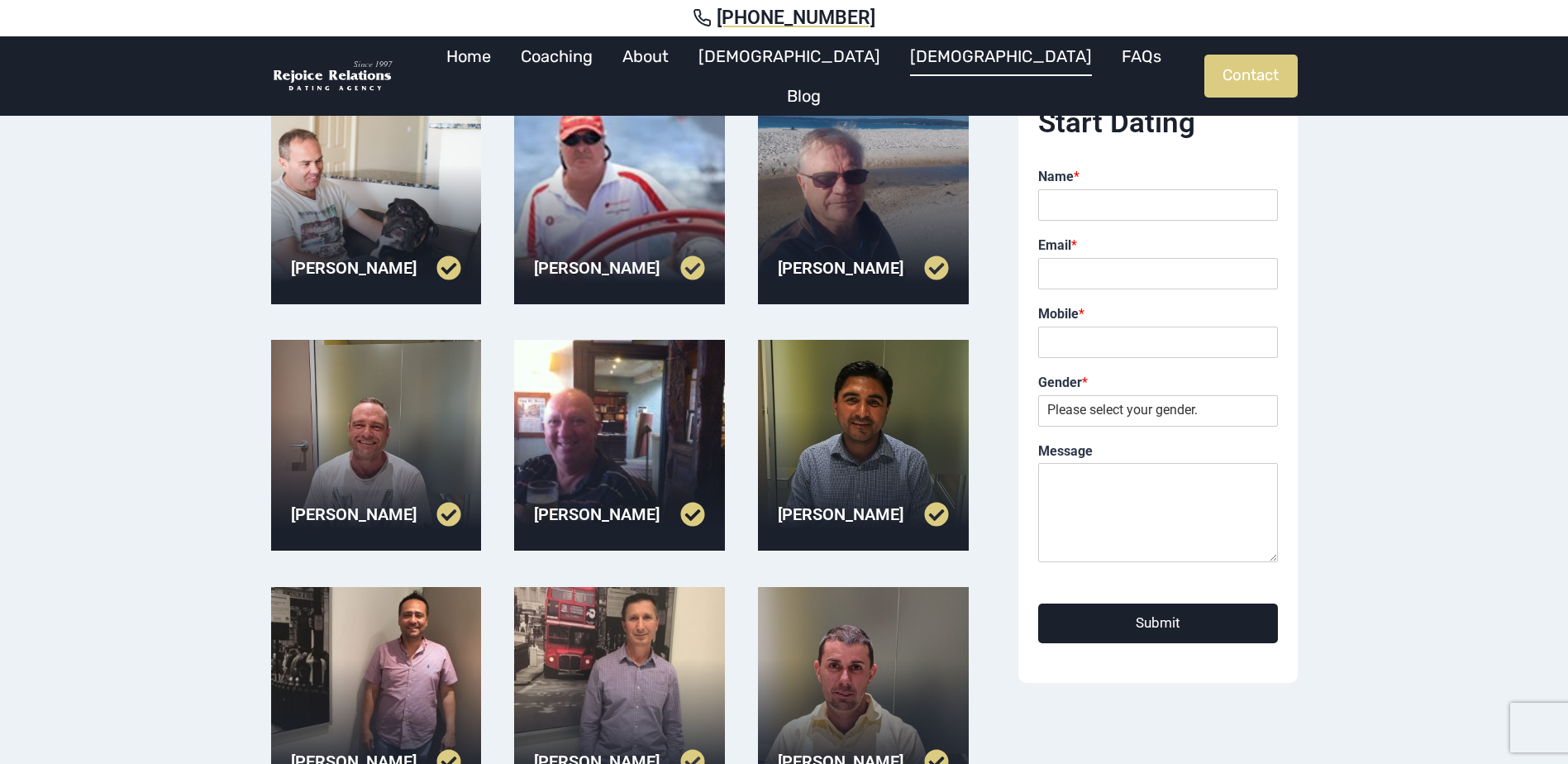
scroll to position [579, 0]
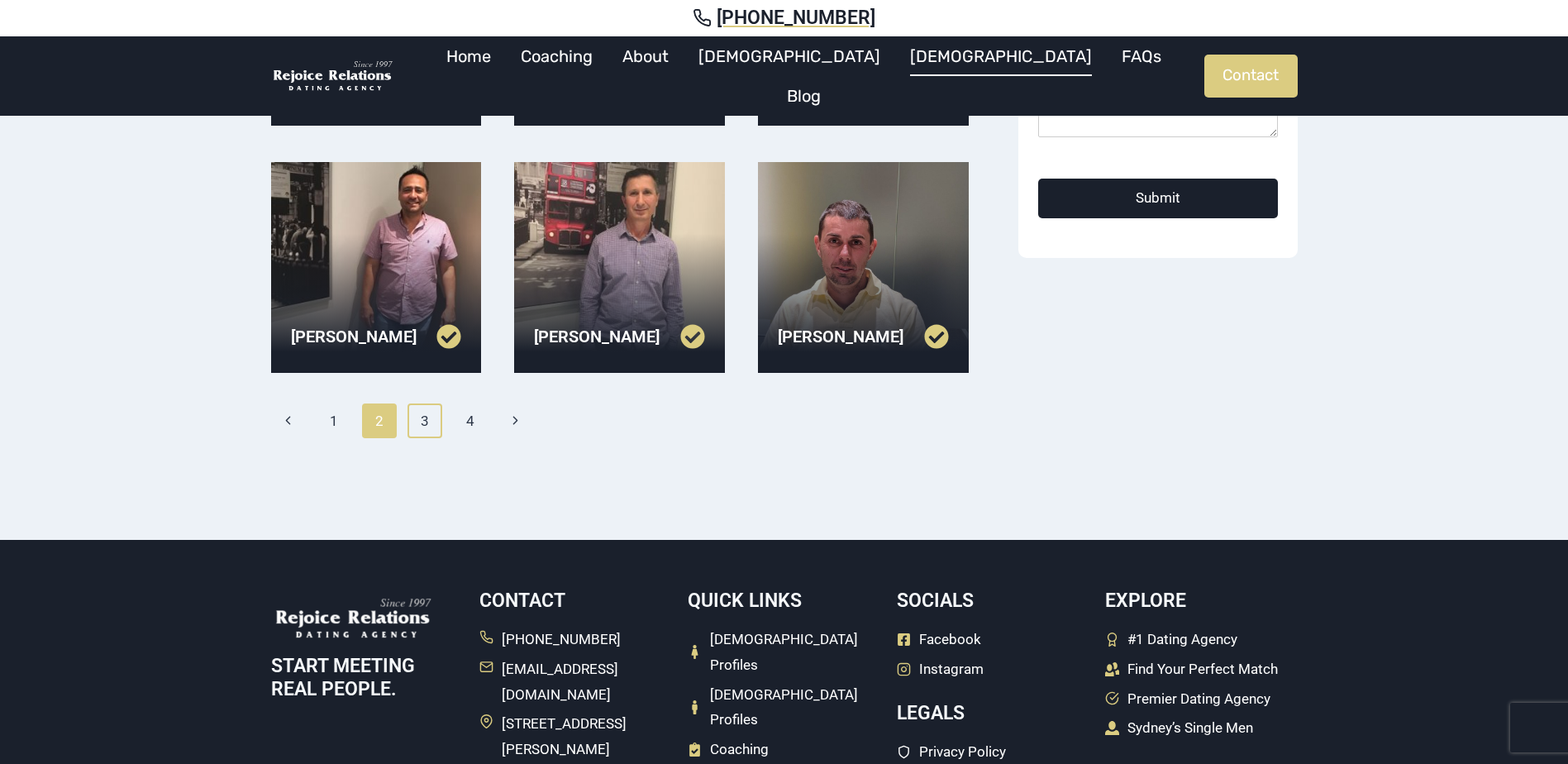
click at [438, 419] on link "3" at bounding box center [425, 421] width 36 height 35
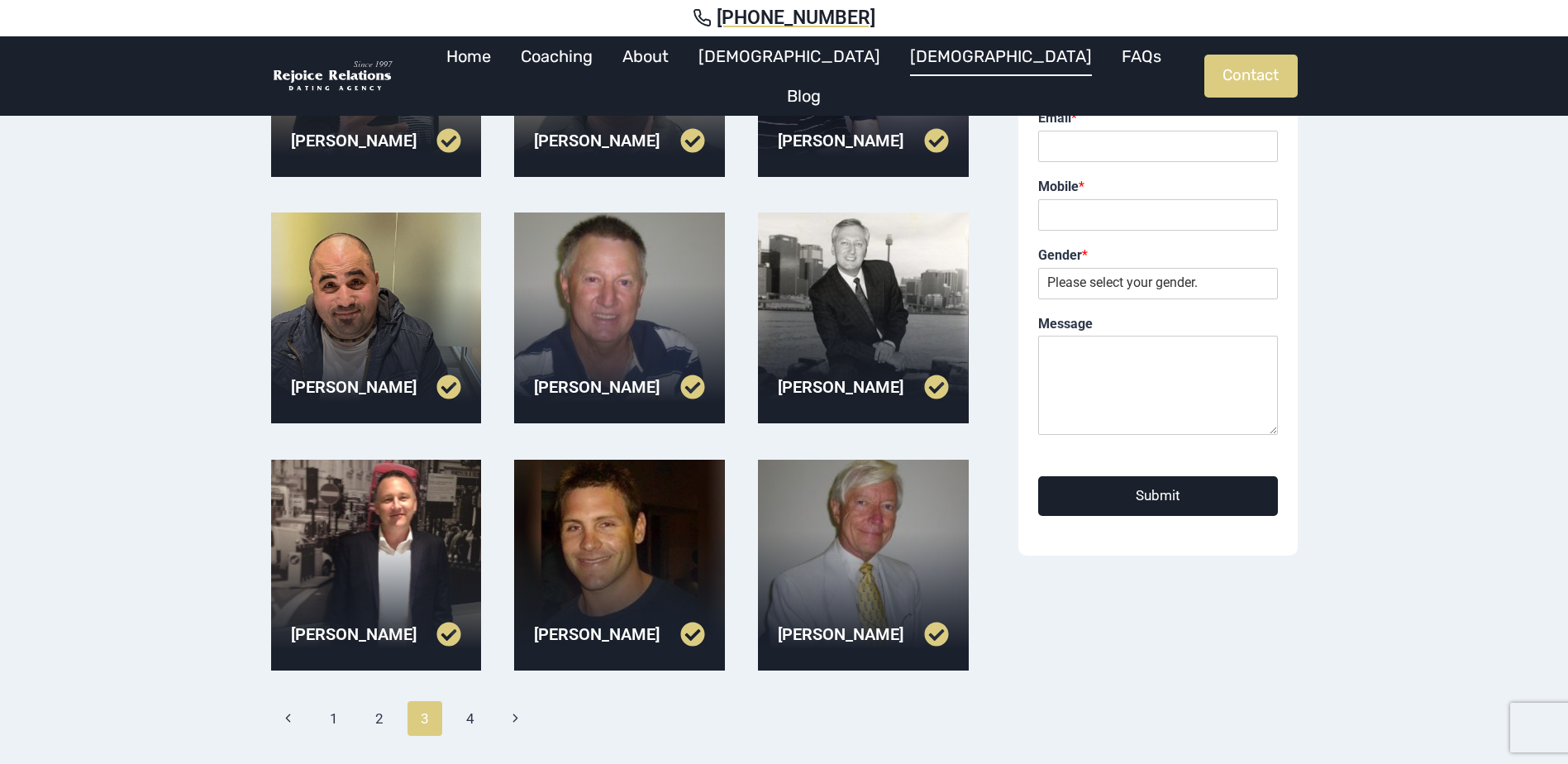
scroll to position [331, 0]
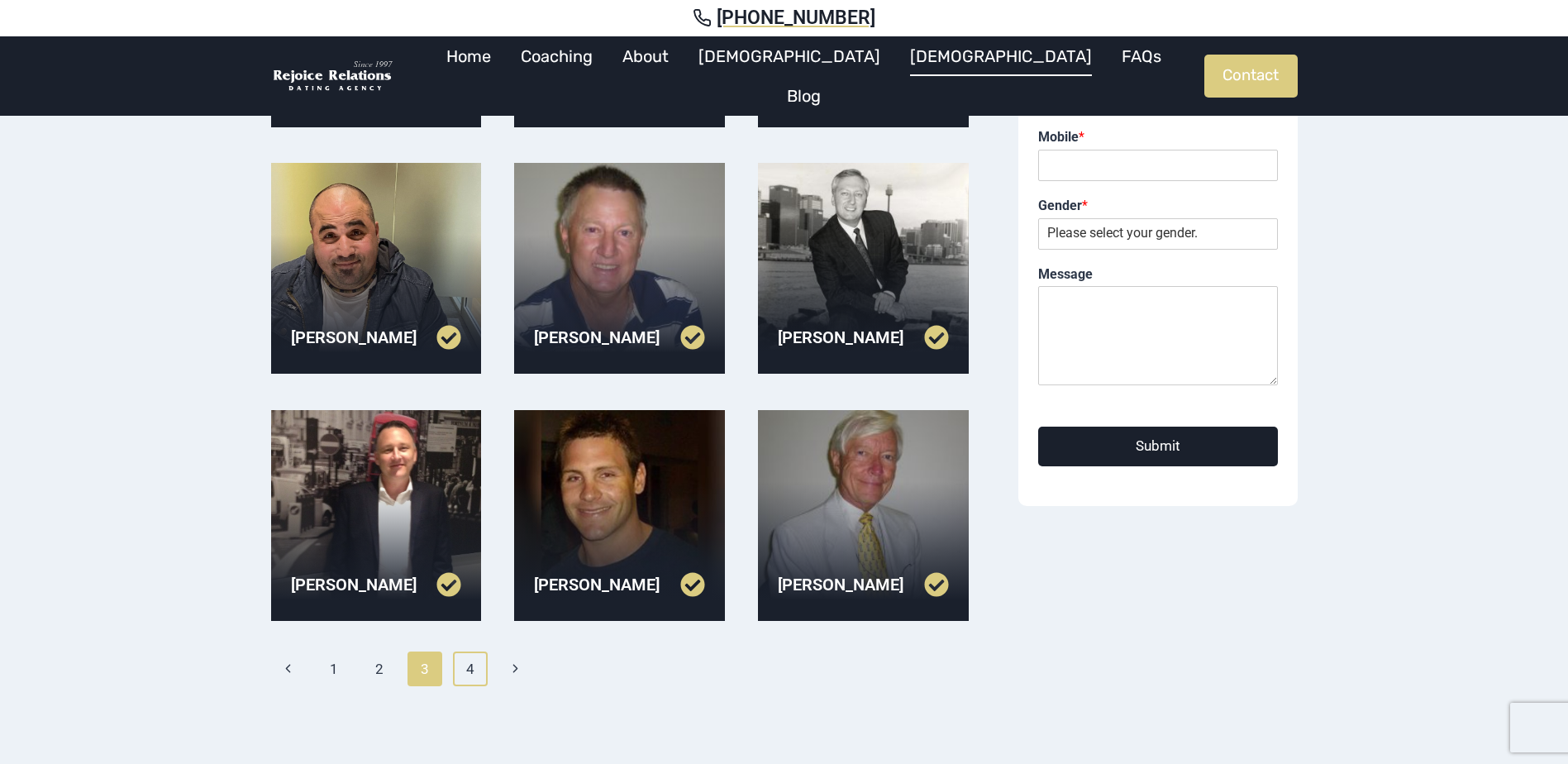
click at [469, 669] on link "4" at bounding box center [471, 668] width 36 height 35
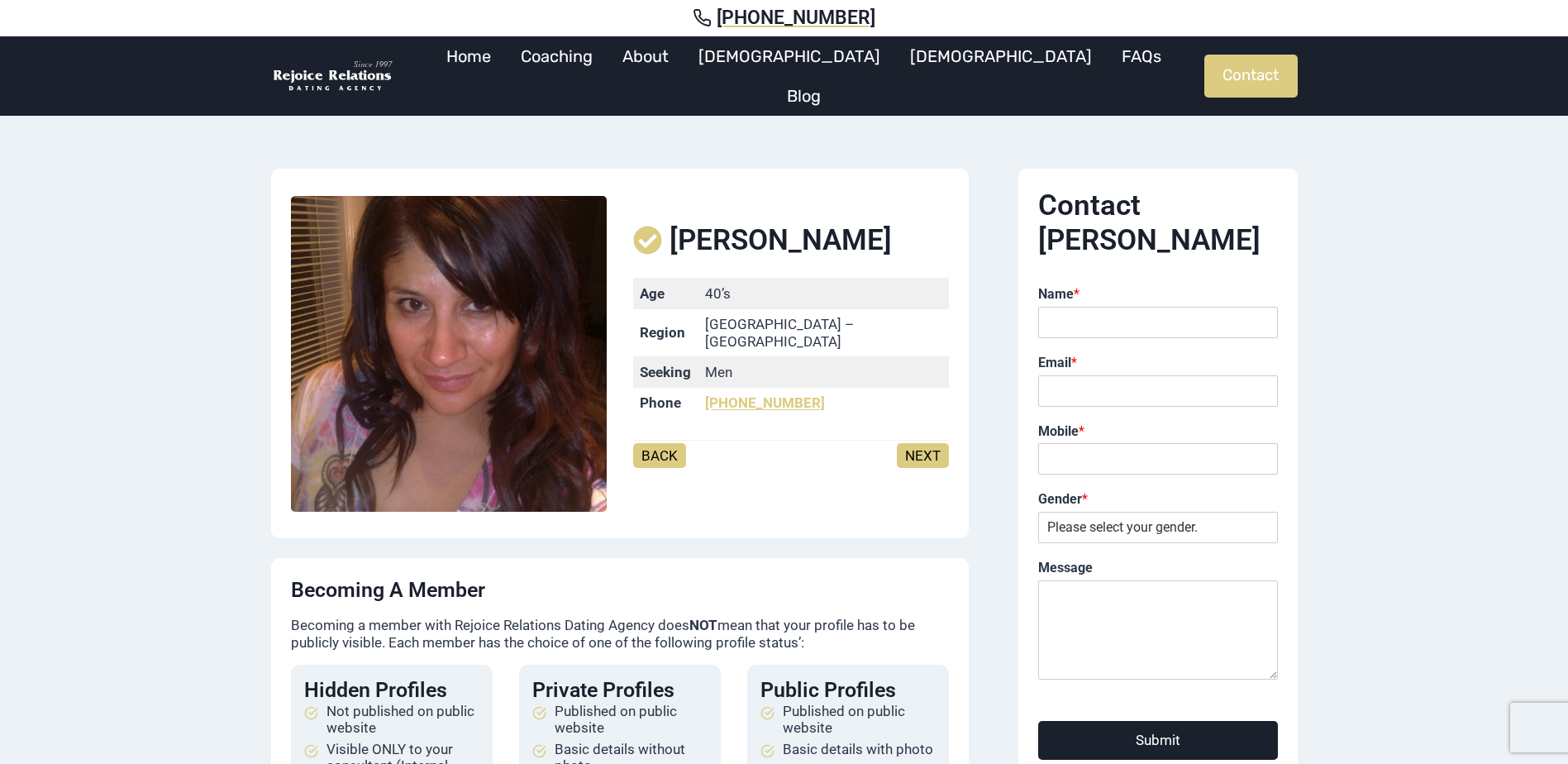
click at [928, 446] on link "NEXT" at bounding box center [922, 456] width 52 height 25
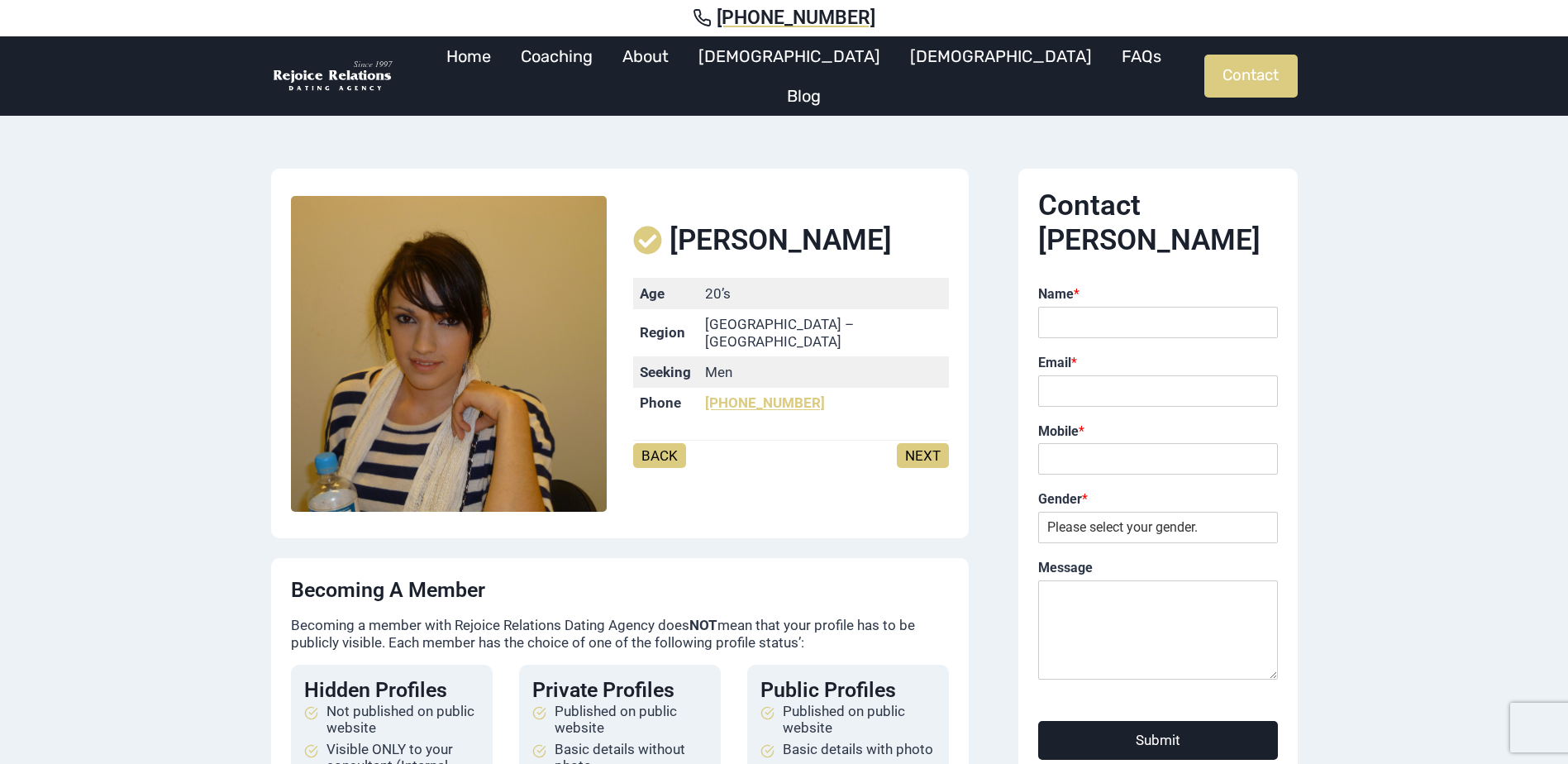
click at [928, 446] on link "NEXT" at bounding box center [922, 456] width 52 height 25
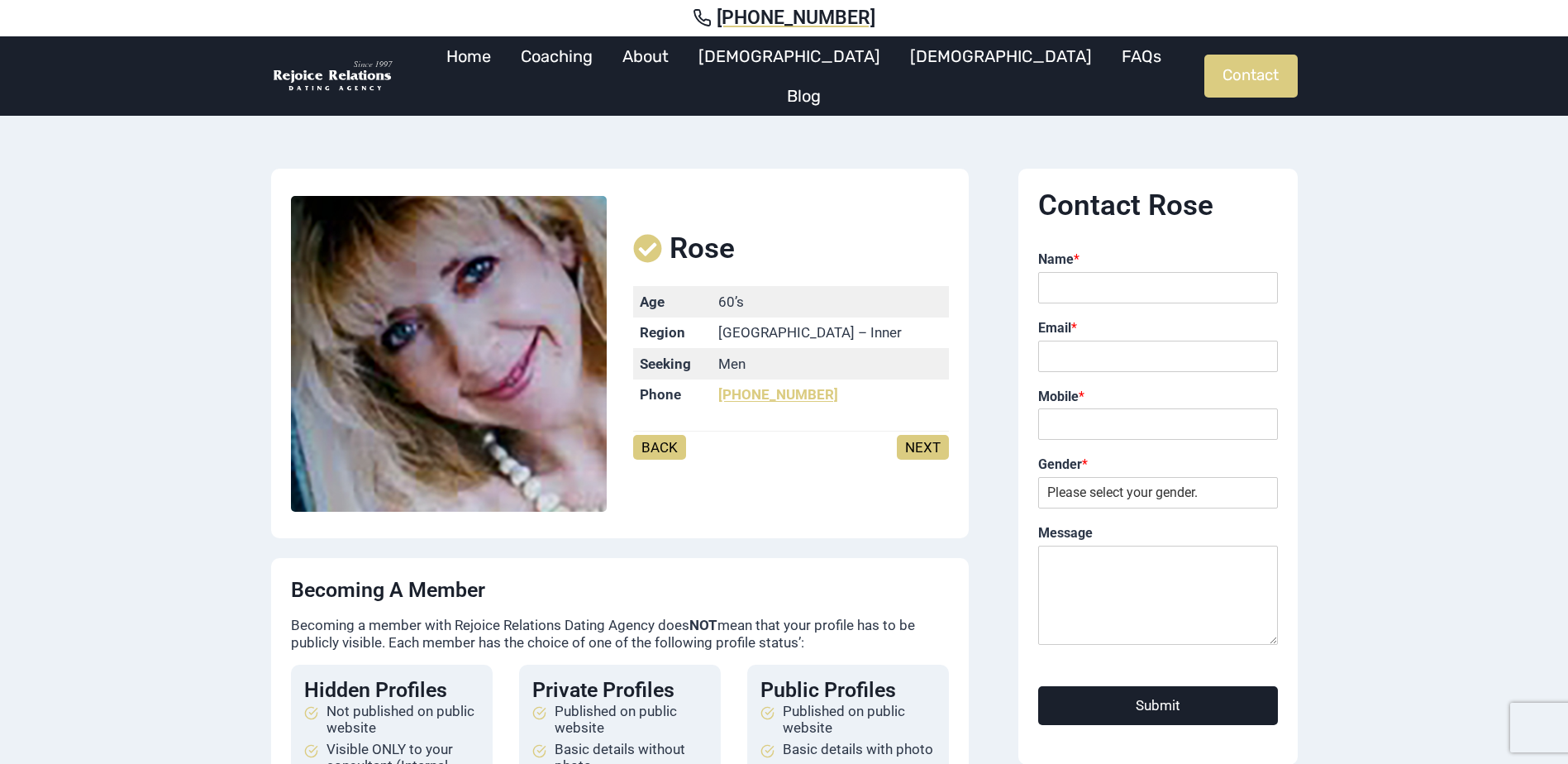
click at [928, 446] on link "NEXT" at bounding box center [922, 447] width 52 height 25
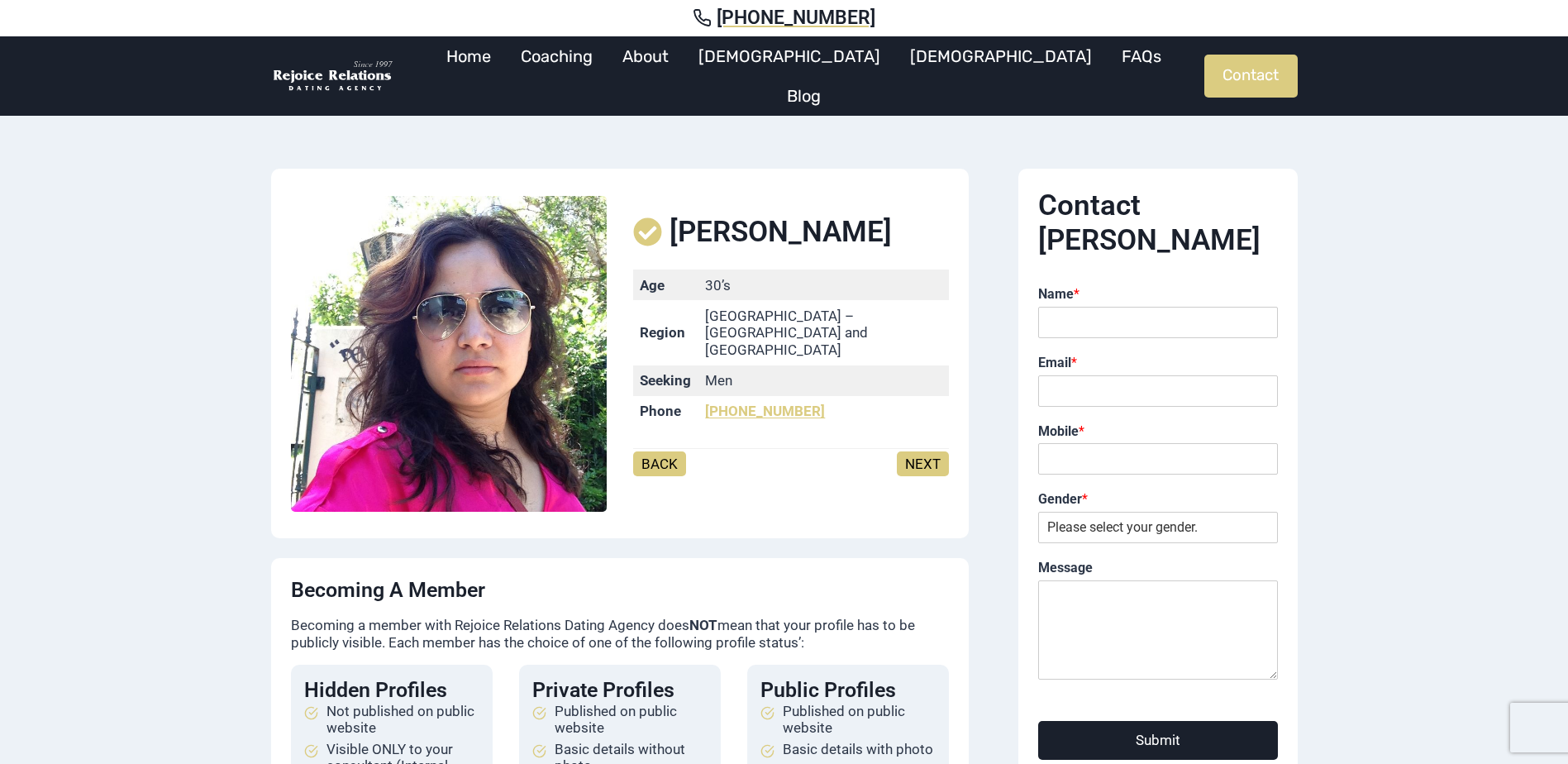
click at [928, 452] on link "NEXT" at bounding box center [922, 464] width 52 height 25
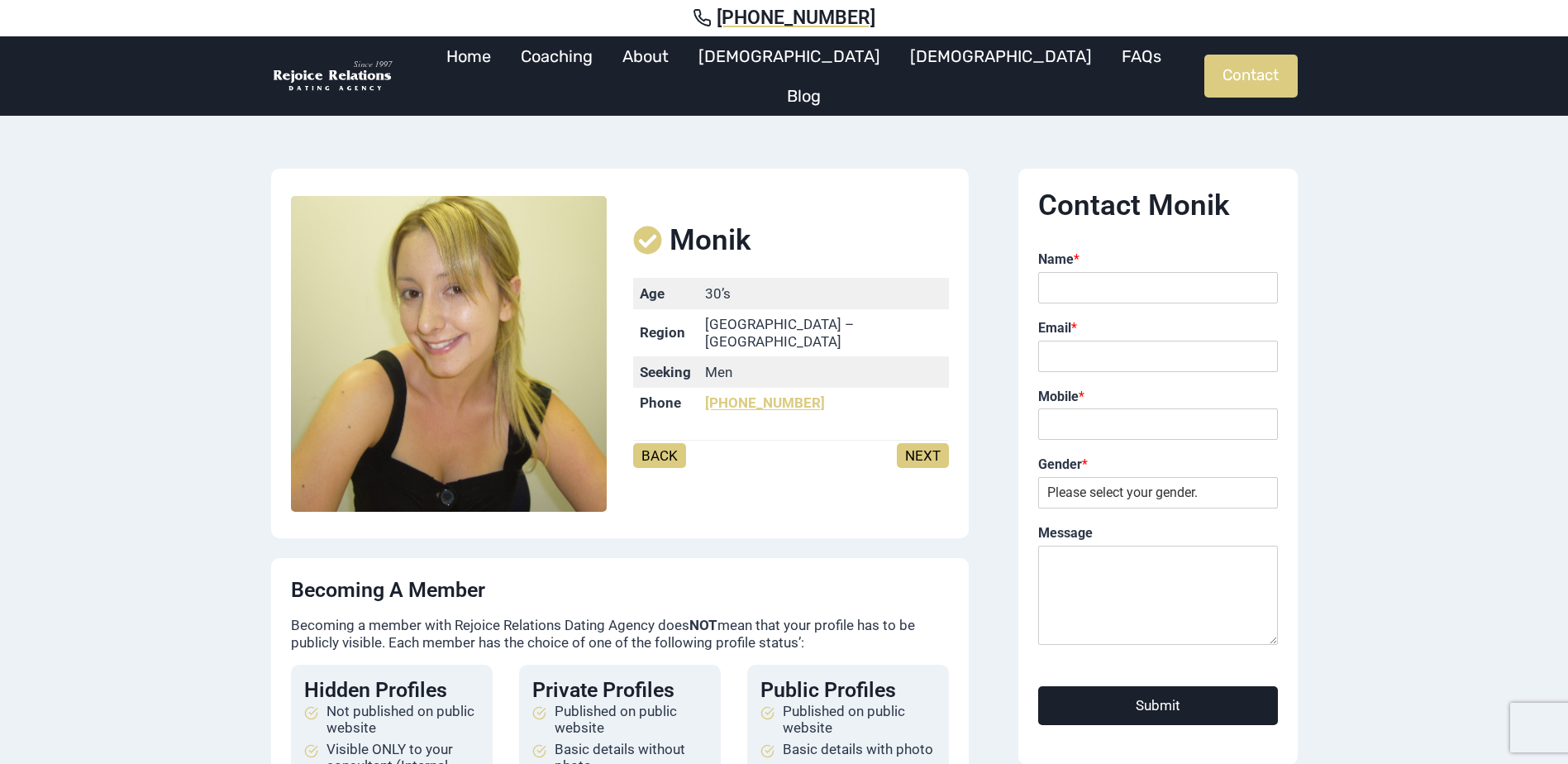
click at [928, 446] on link "NEXT" at bounding box center [922, 456] width 52 height 25
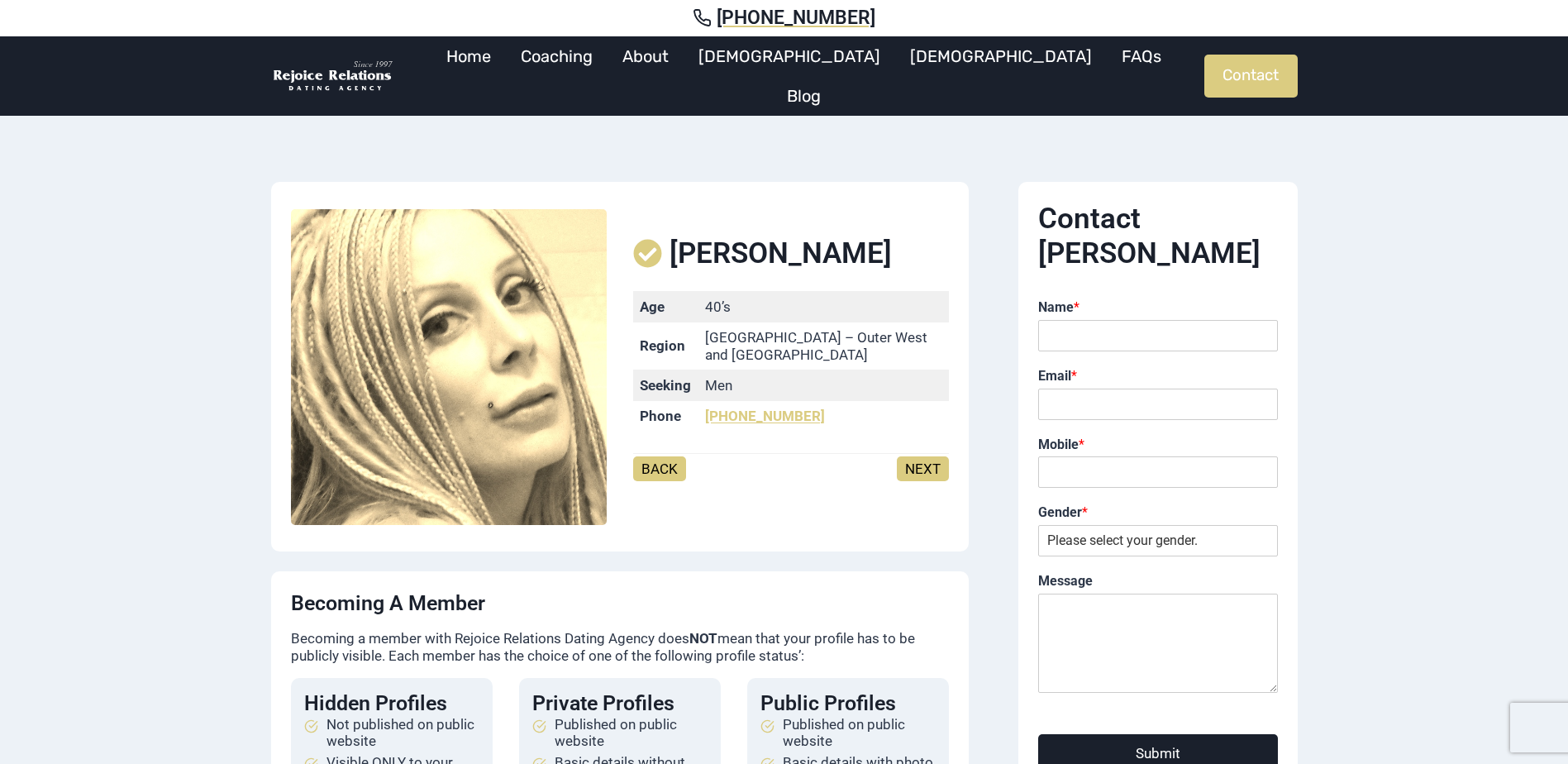
click at [928, 457] on link "NEXT" at bounding box center [922, 469] width 52 height 25
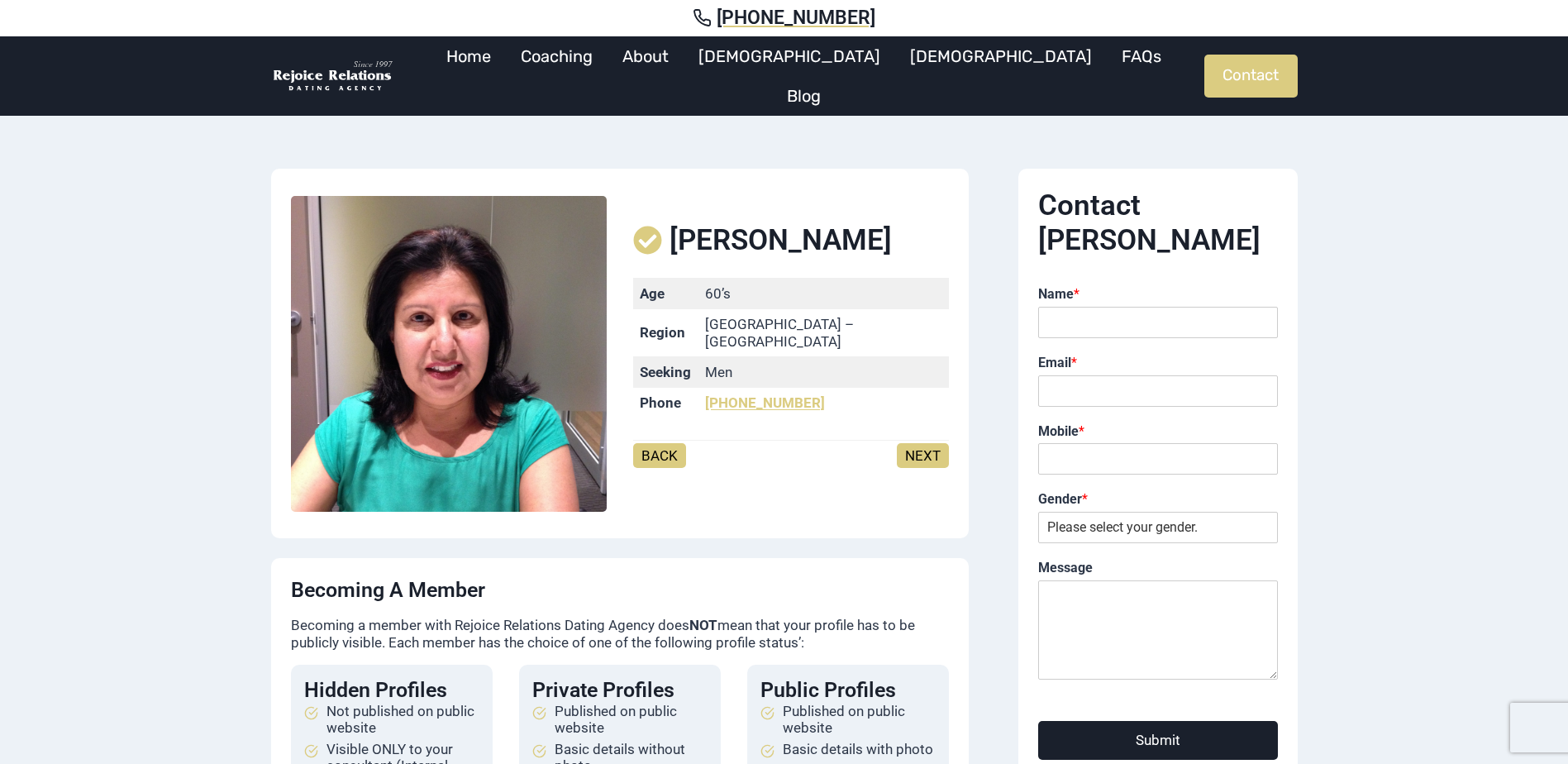
click at [928, 446] on link "NEXT" at bounding box center [922, 456] width 52 height 25
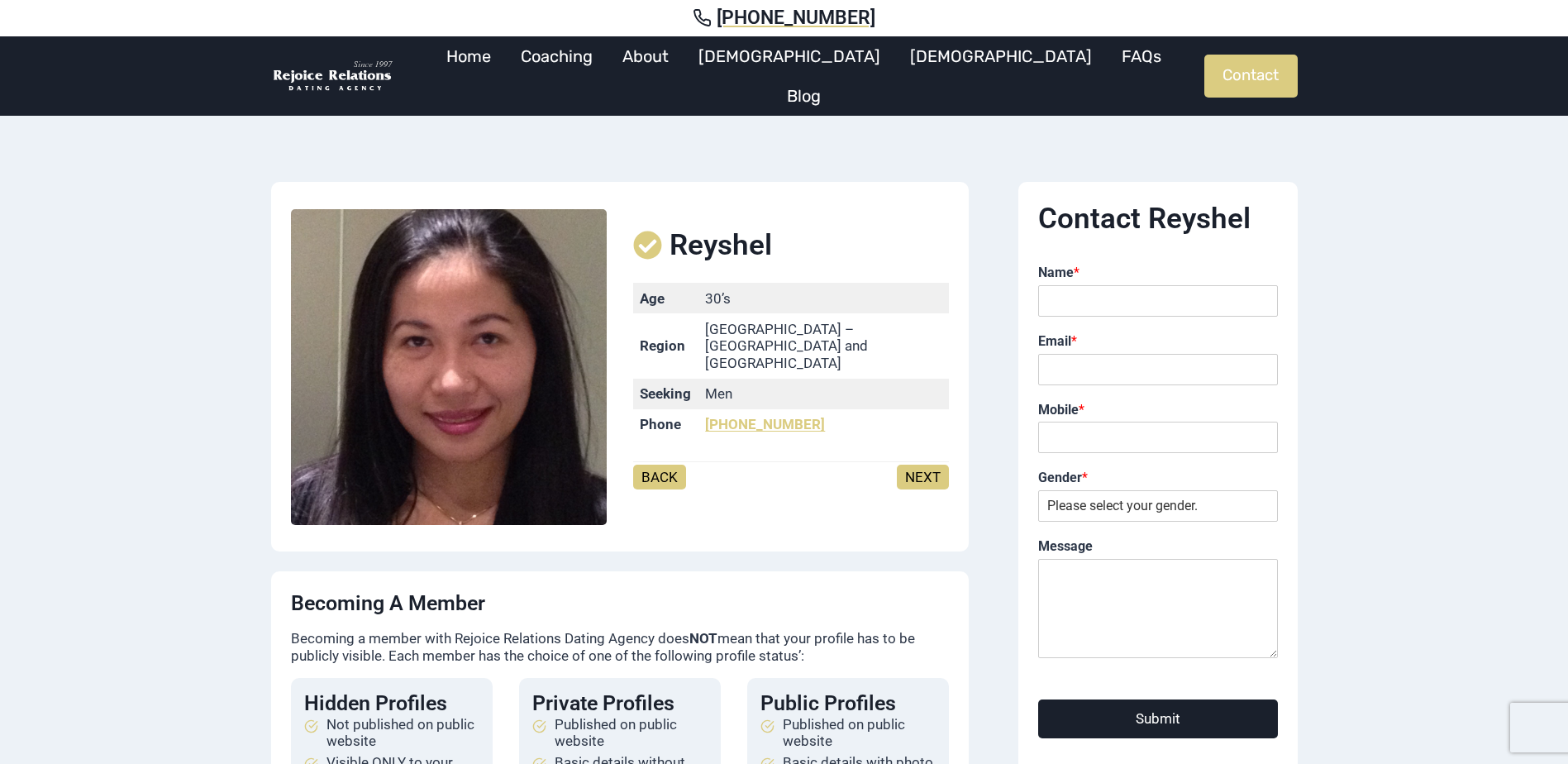
click at [928, 465] on link "NEXT" at bounding box center [922, 478] width 52 height 25
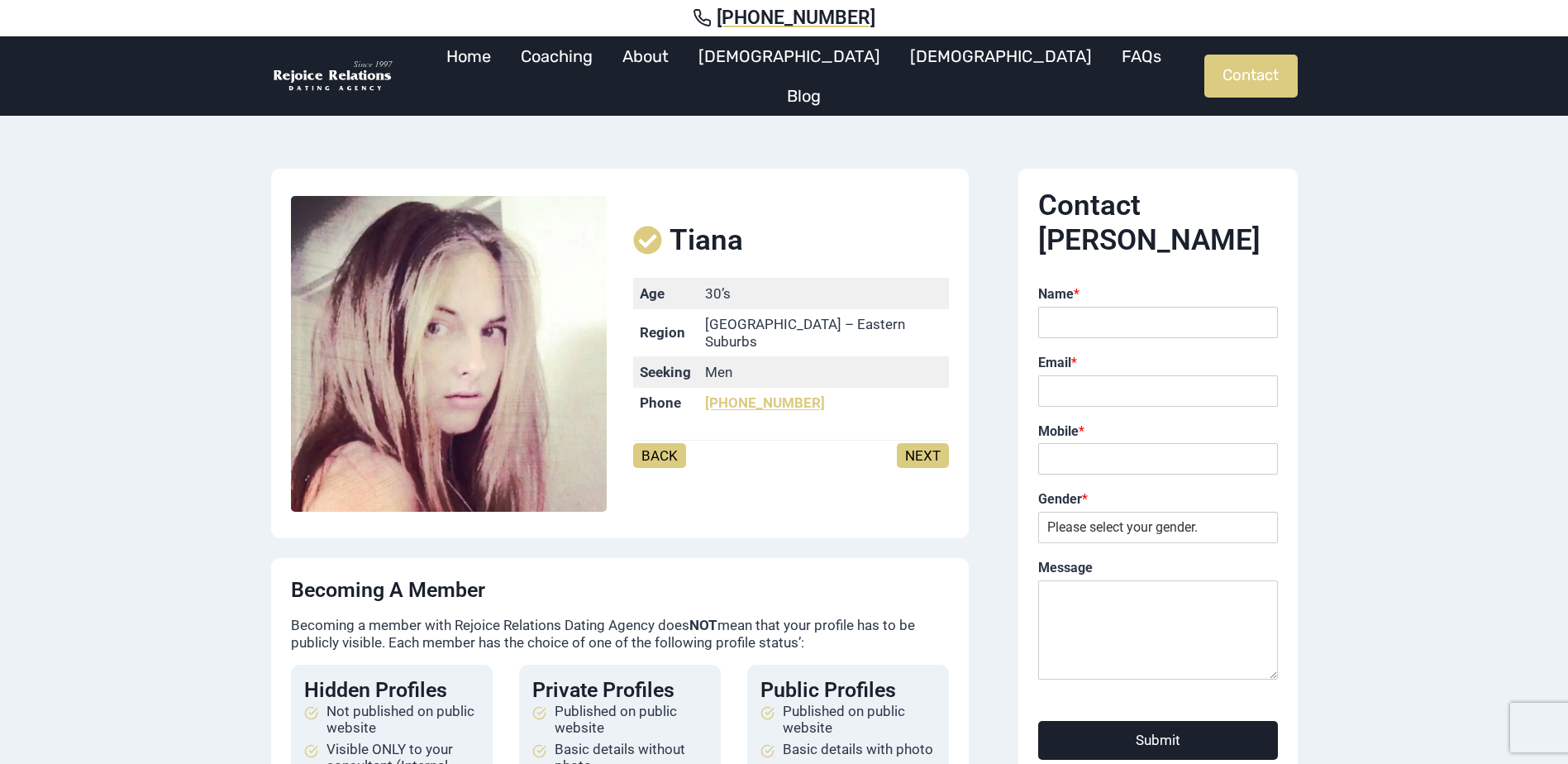
click at [928, 446] on link "NEXT" at bounding box center [922, 456] width 52 height 25
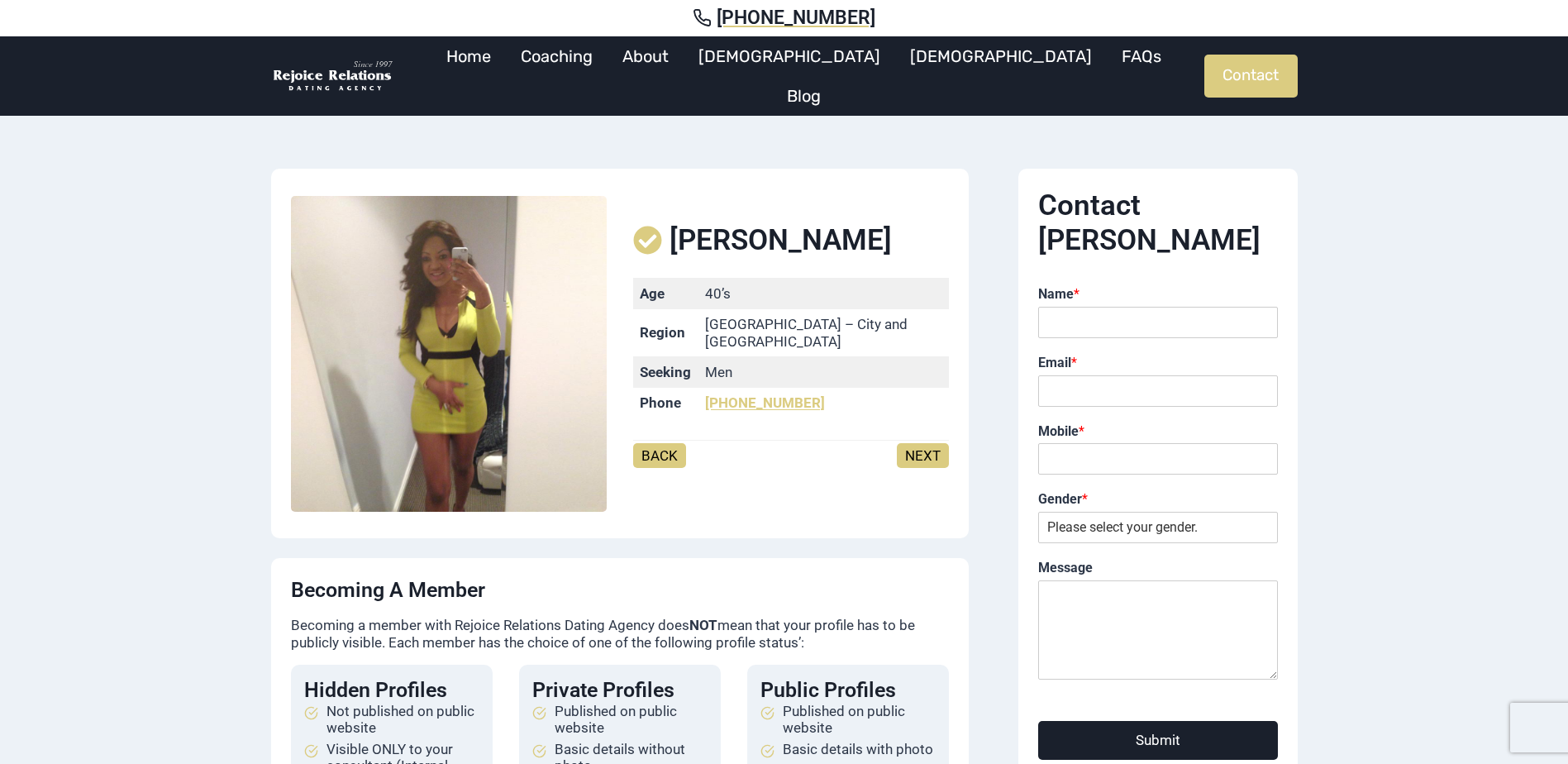
click at [927, 445] on link "NEXT" at bounding box center [922, 456] width 52 height 25
